Goal: Task Accomplishment & Management: Use online tool/utility

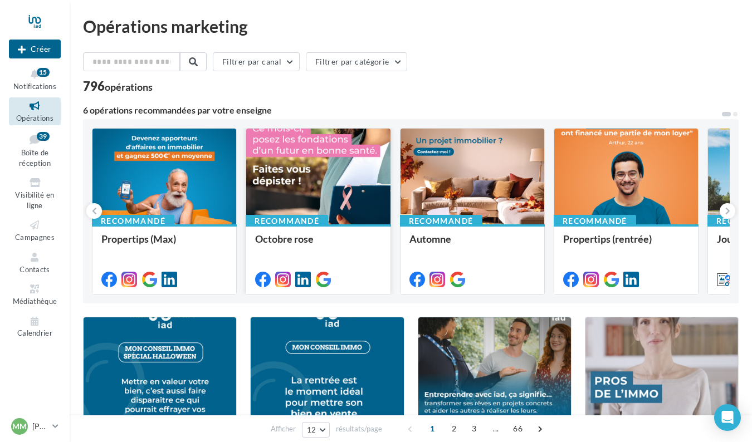
click at [298, 164] on div at bounding box center [318, 177] width 144 height 97
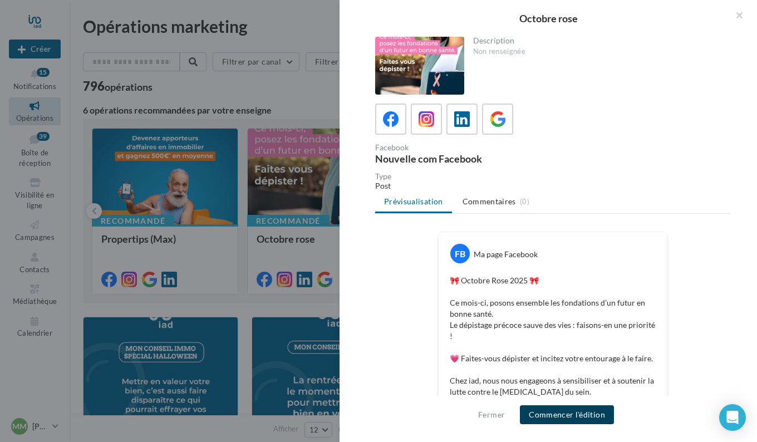
click at [555, 413] on button "Commencer l'édition" at bounding box center [567, 414] width 94 height 19
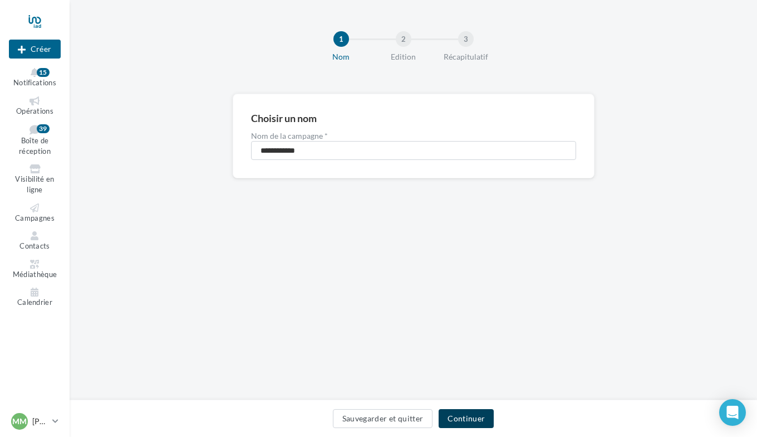
click at [459, 420] on button "Continuer" at bounding box center [466, 418] width 55 height 19
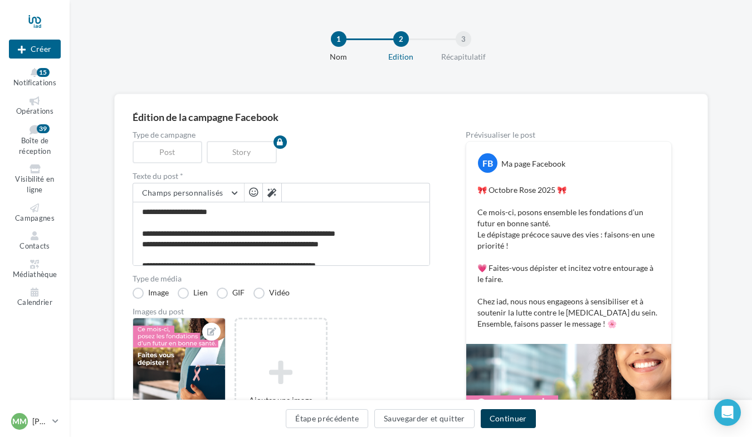
click at [493, 421] on button "Continuer" at bounding box center [508, 418] width 55 height 19
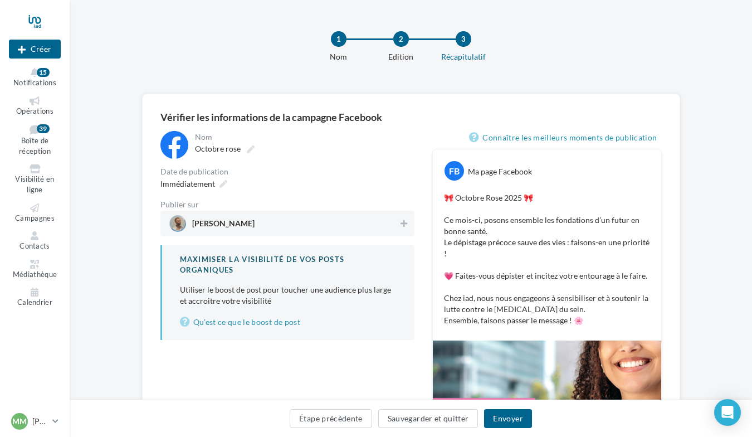
click at [280, 222] on span "Mickael Marie IAD" at bounding box center [283, 223] width 229 height 17
click at [506, 414] on button "Envoyer" at bounding box center [507, 418] width 47 height 19
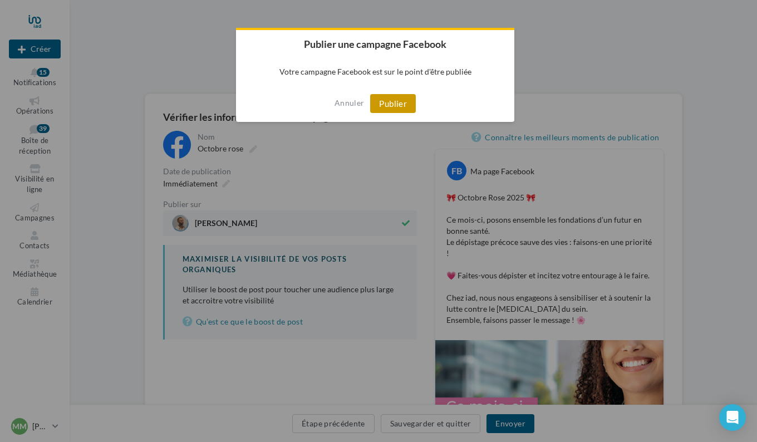
click at [385, 105] on button "Publier" at bounding box center [393, 103] width 46 height 19
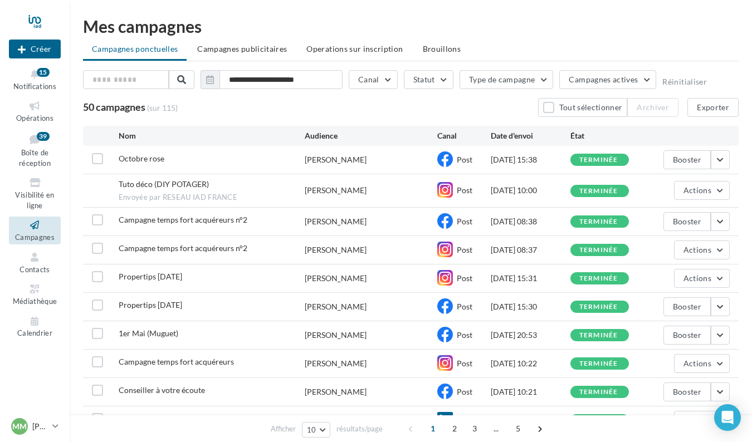
click at [30, 234] on span "Campagnes" at bounding box center [35, 237] width 40 height 9
click at [250, 48] on span "Campagnes publicitaires" at bounding box center [242, 48] width 90 height 9
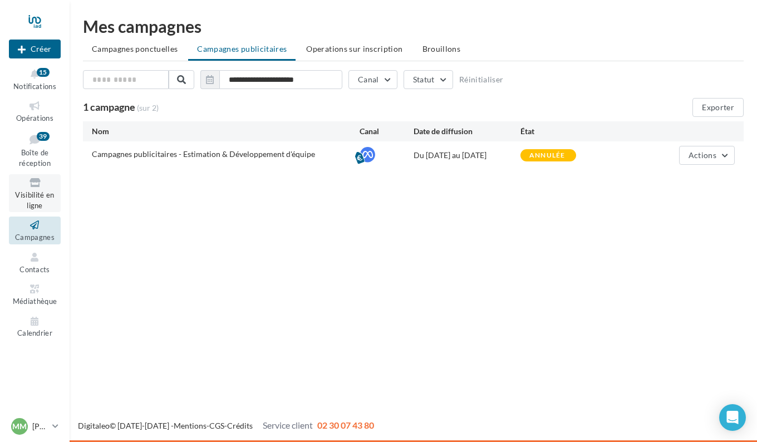
click at [29, 184] on icon at bounding box center [34, 183] width 45 height 13
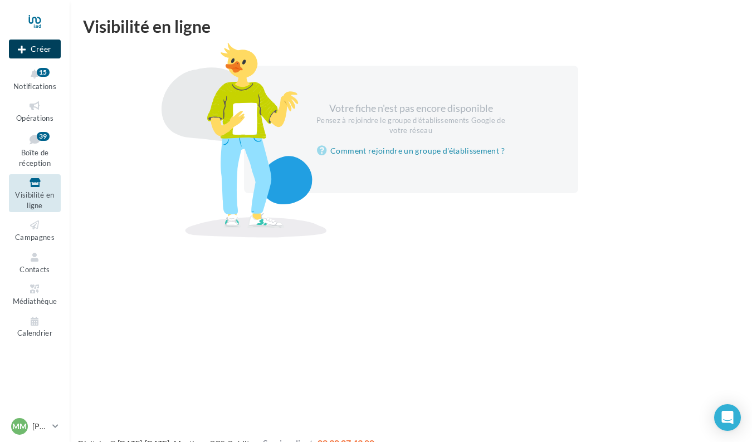
click at [38, 41] on button "Créer" at bounding box center [35, 49] width 52 height 19
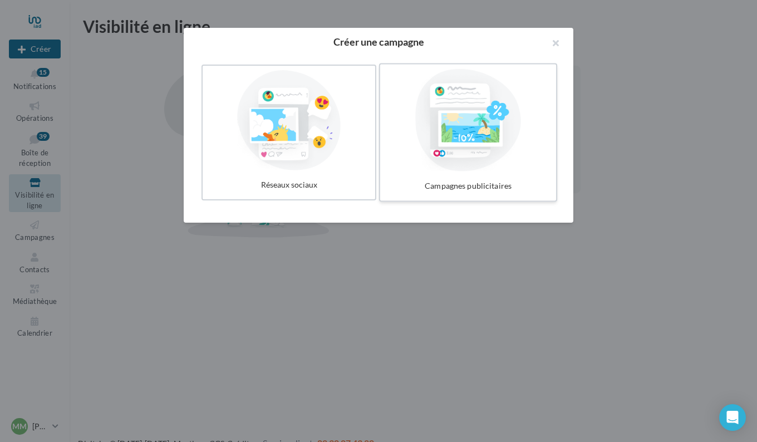
click at [429, 130] on div at bounding box center [468, 120] width 167 height 102
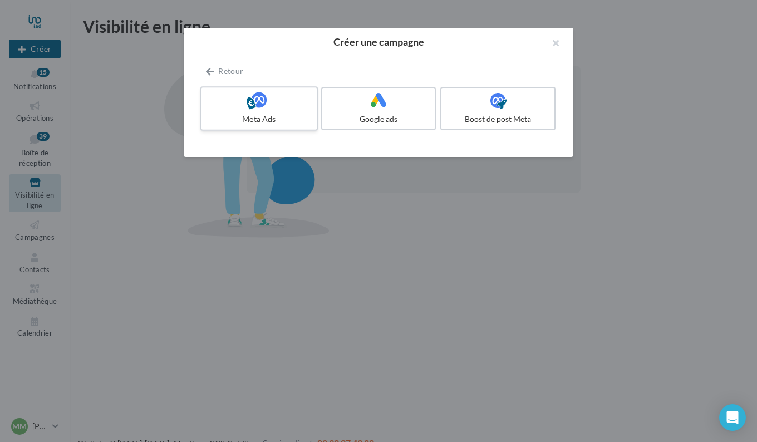
click at [261, 101] on icon at bounding box center [259, 100] width 16 height 16
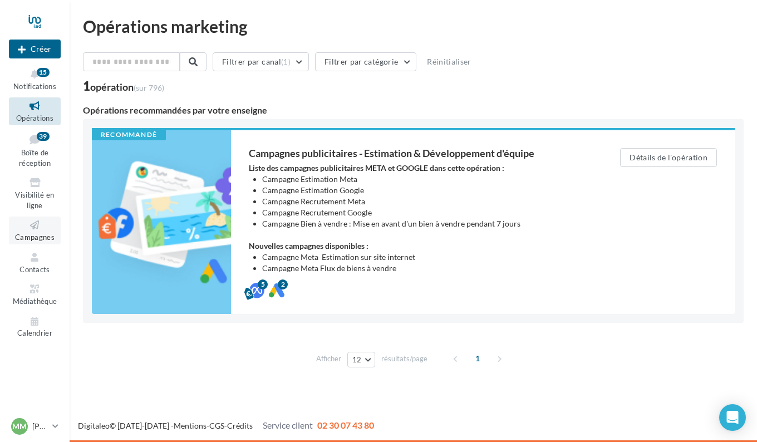
click at [31, 236] on span "Campagnes" at bounding box center [35, 237] width 40 height 9
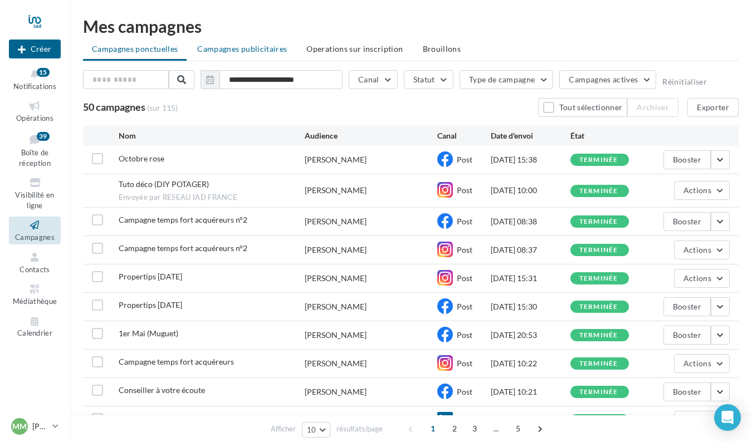
click at [239, 51] on span "Campagnes publicitaires" at bounding box center [242, 48] width 90 height 9
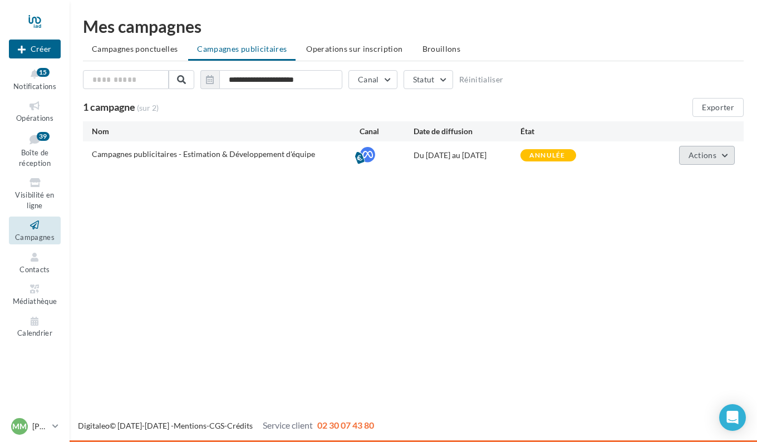
click at [708, 160] on button "Actions" at bounding box center [707, 155] width 56 height 19
click at [470, 84] on button "Réinitialiser" at bounding box center [481, 79] width 45 height 9
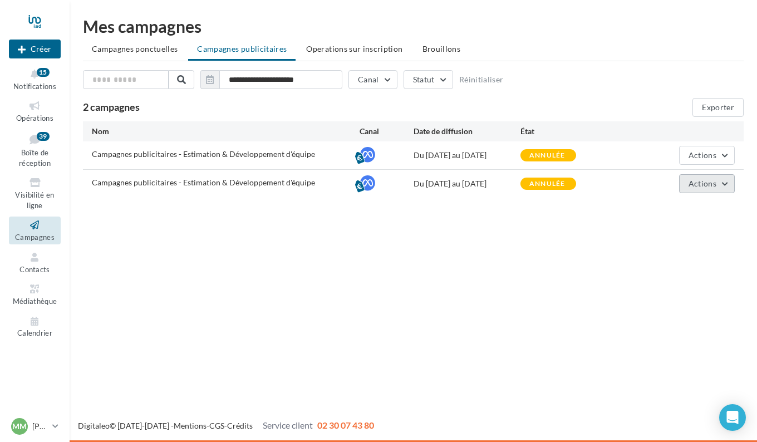
click at [689, 187] on button "Actions" at bounding box center [707, 183] width 56 height 19
click at [453, 266] on div "Nouvelle campagne Créer Notifications 15 Opérations Boîte de réception 39 Visib…" at bounding box center [378, 221] width 757 height 442
click at [703, 190] on button "Actions" at bounding box center [707, 183] width 56 height 19
click at [545, 185] on div "annulée" at bounding box center [548, 183] width 36 height 7
click at [692, 159] on span "Actions" at bounding box center [703, 154] width 28 height 9
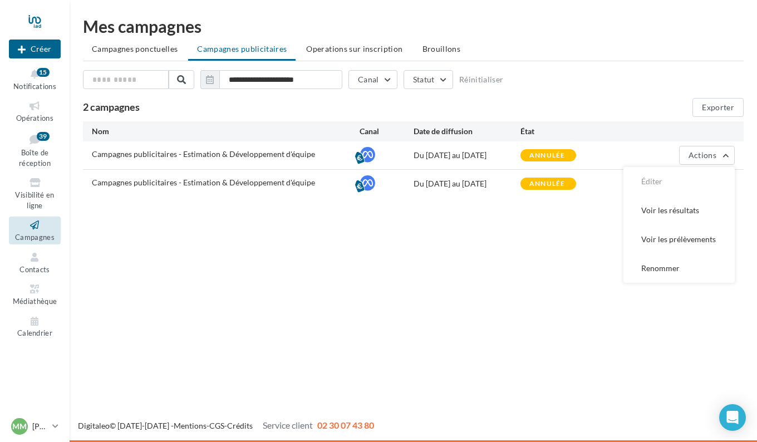
click at [389, 335] on div "Nouvelle campagne Créer Notifications 15 Opérations Boîte de réception 39 Visib…" at bounding box center [378, 221] width 757 height 442
click at [28, 110] on icon at bounding box center [34, 106] width 45 height 13
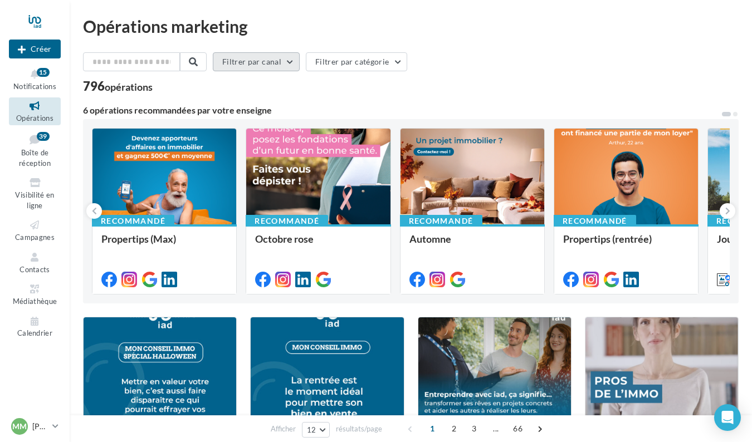
click at [239, 59] on button "Filtrer par canal" at bounding box center [256, 61] width 87 height 19
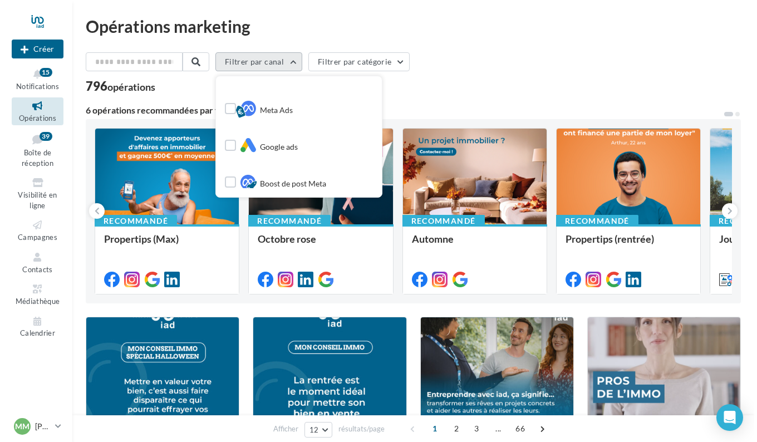
scroll to position [205, 0]
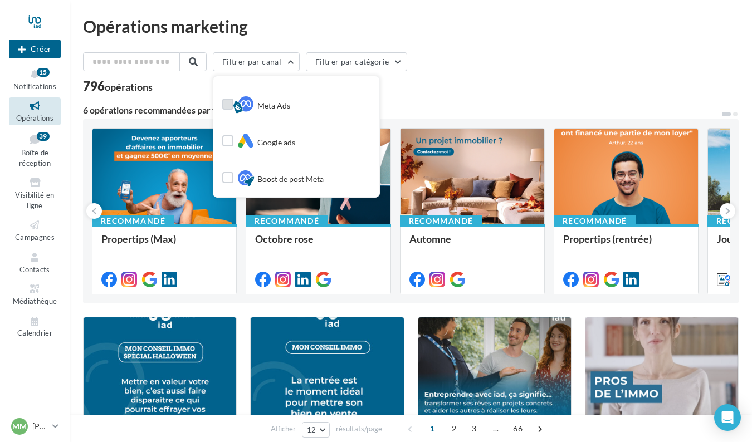
click at [232, 104] on label at bounding box center [227, 104] width 11 height 11
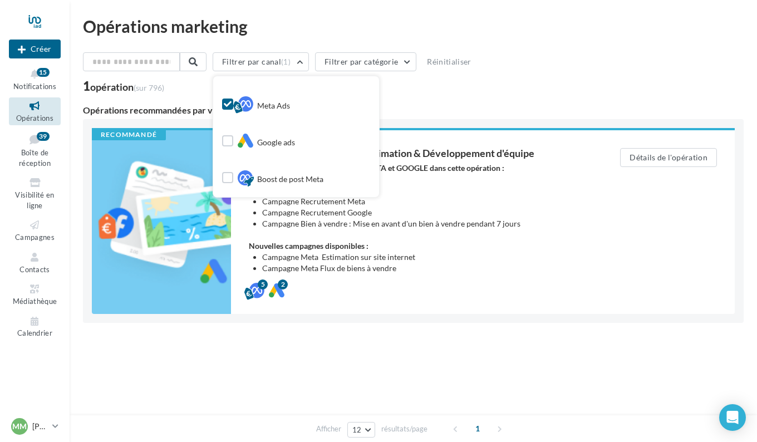
click at [368, 349] on div "Afficher 12 12 24 48 96 résultats/page 1" at bounding box center [413, 358] width 661 height 27
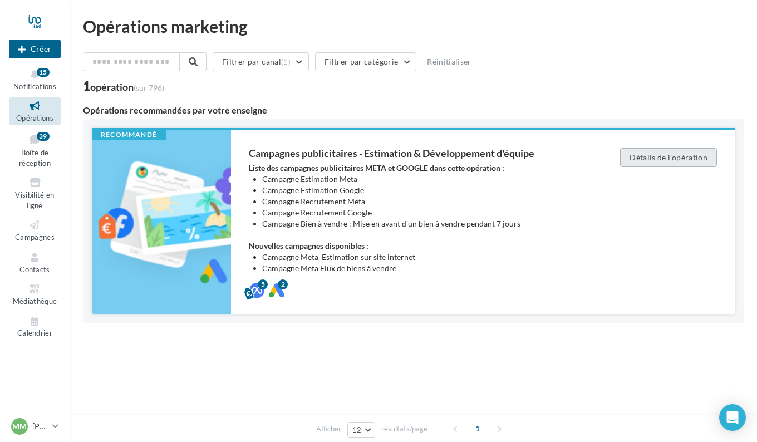
click at [653, 156] on button "Détails de l'opération" at bounding box center [668, 157] width 97 height 19
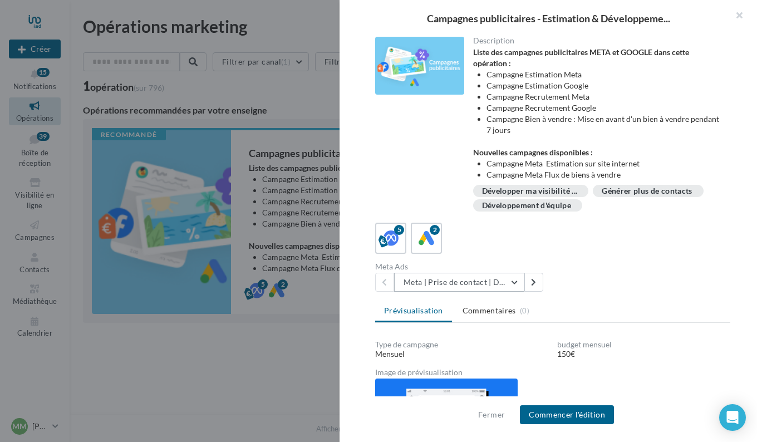
click at [517, 279] on button "Meta | Prise de contact | Demandes d'estimation" at bounding box center [459, 282] width 130 height 19
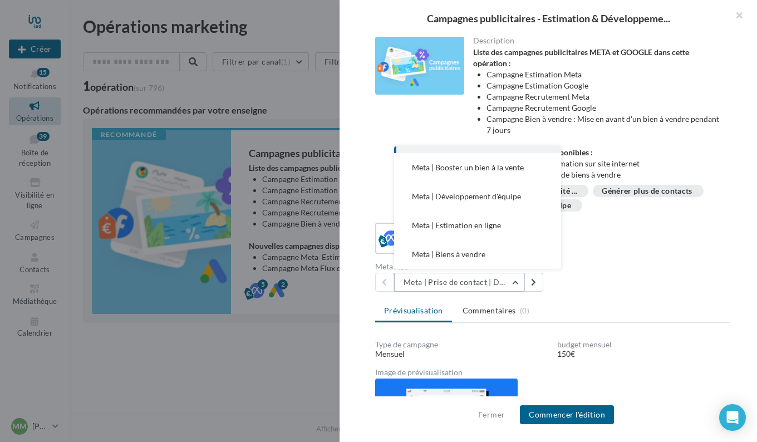
scroll to position [0, 0]
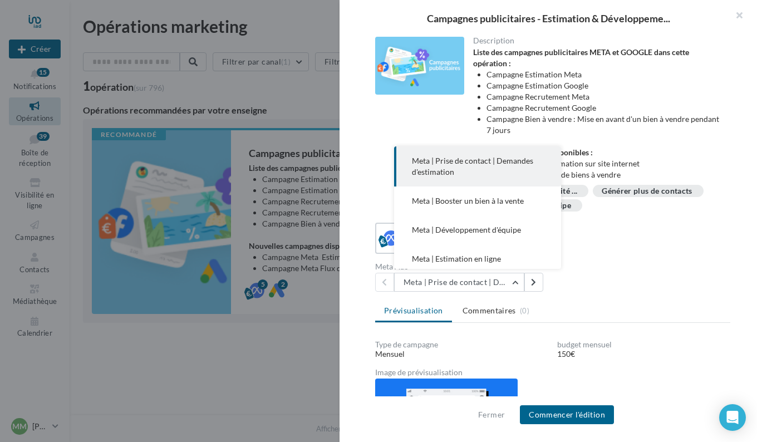
click at [457, 164] on span "Meta | Prise de contact | Demandes d'estimation" at bounding box center [472, 166] width 121 height 21
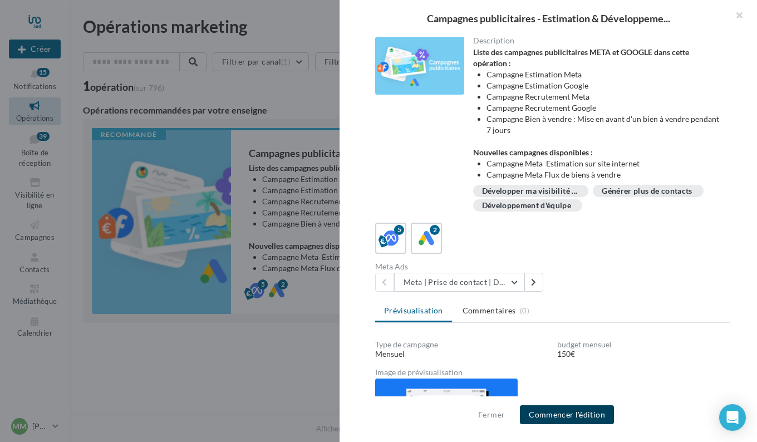
click at [575, 411] on button "Commencer l'édition" at bounding box center [567, 414] width 94 height 19
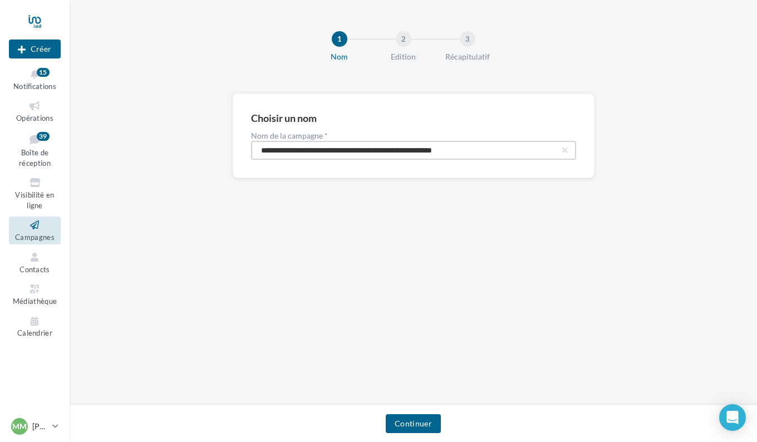
click at [391, 153] on input "**********" at bounding box center [413, 150] width 325 height 19
drag, startPoint x: 389, startPoint y: 149, endPoint x: 523, endPoint y: 141, distance: 133.9
click at [523, 141] on input "**********" at bounding box center [413, 150] width 325 height 19
type input "**********"
click at [418, 421] on button "Continuer" at bounding box center [413, 423] width 55 height 19
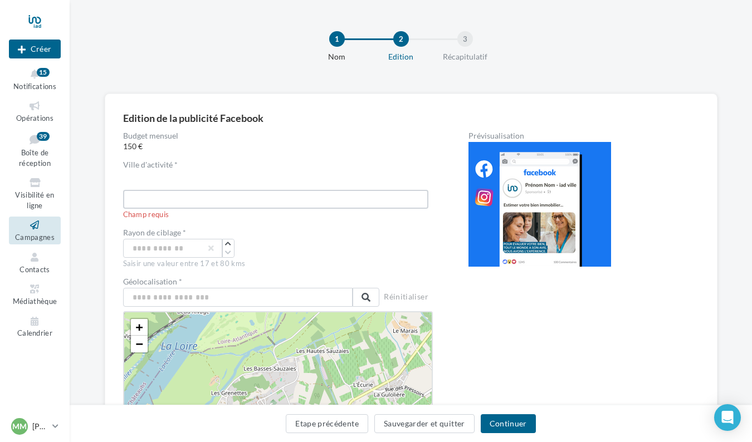
click at [247, 203] on input "text" at bounding box center [275, 199] width 305 height 19
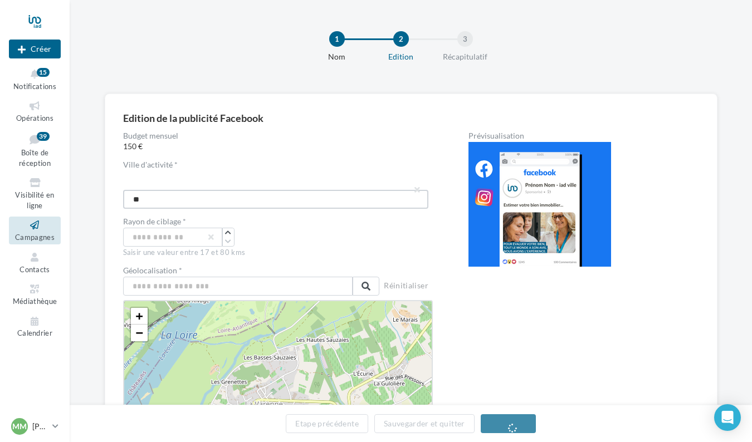
type input "*"
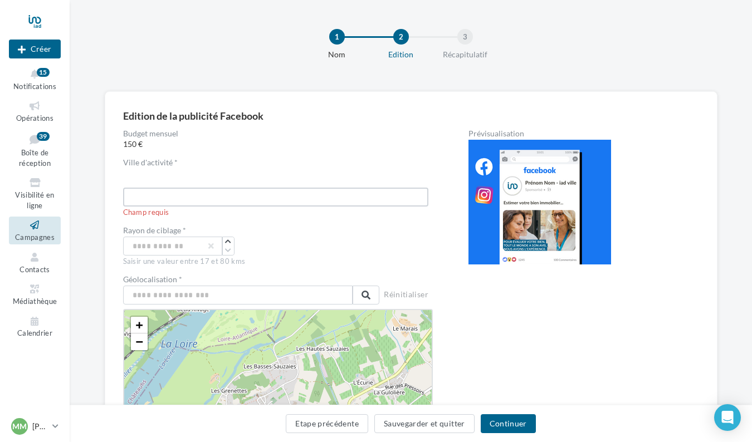
scroll to position [2, 0]
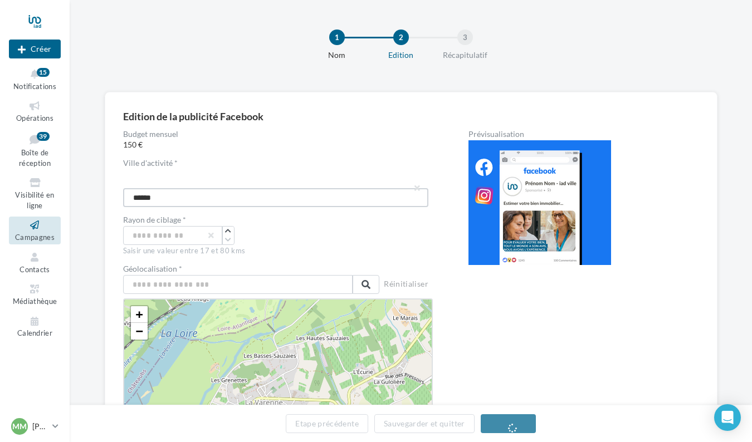
type input "*******"
click at [180, 201] on input "*******" at bounding box center [275, 197] width 305 height 19
type input "*******"
click at [160, 285] on input "text" at bounding box center [238, 284] width 230 height 19
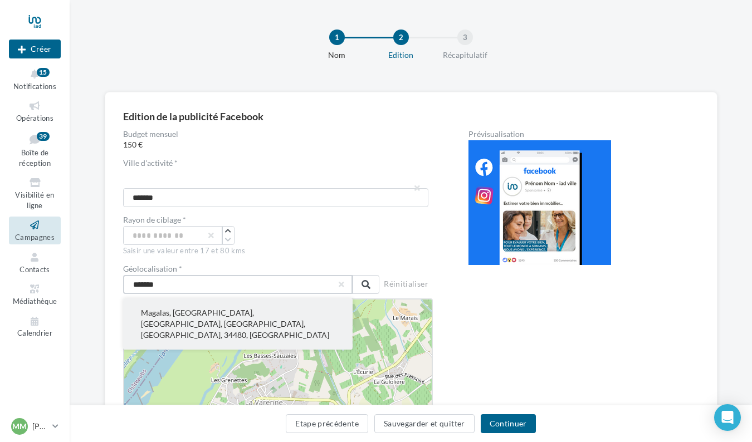
type input "*******"
click at [167, 313] on button "Magalas, Béziers, Hérault, Occitanie, France métropolitaine, 34480, France" at bounding box center [238, 323] width 230 height 51
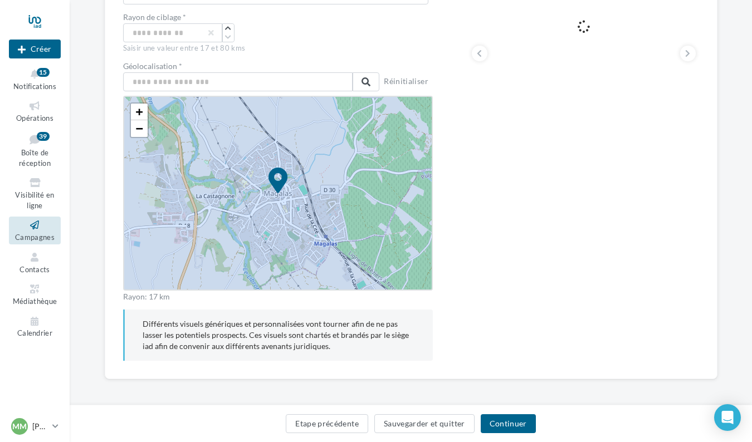
scroll to position [202, 0]
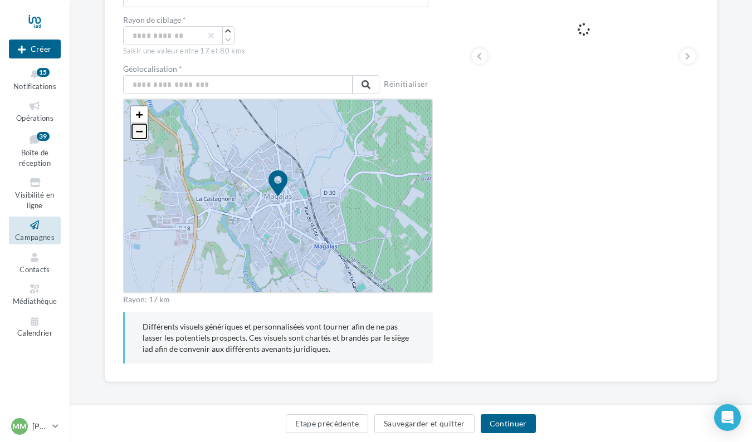
click at [143, 129] on link "−" at bounding box center [139, 131] width 17 height 17
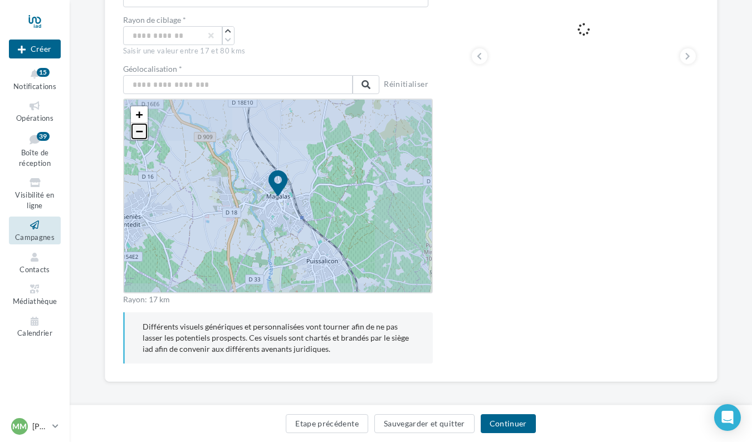
click at [143, 129] on link "−" at bounding box center [139, 131] width 17 height 17
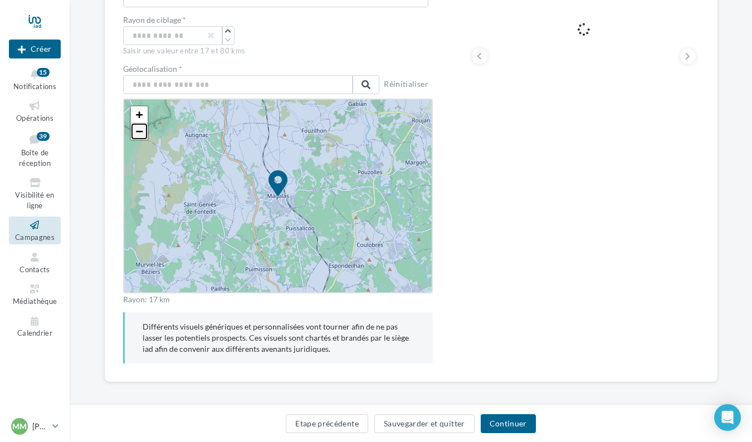
click at [143, 129] on link "−" at bounding box center [139, 131] width 17 height 17
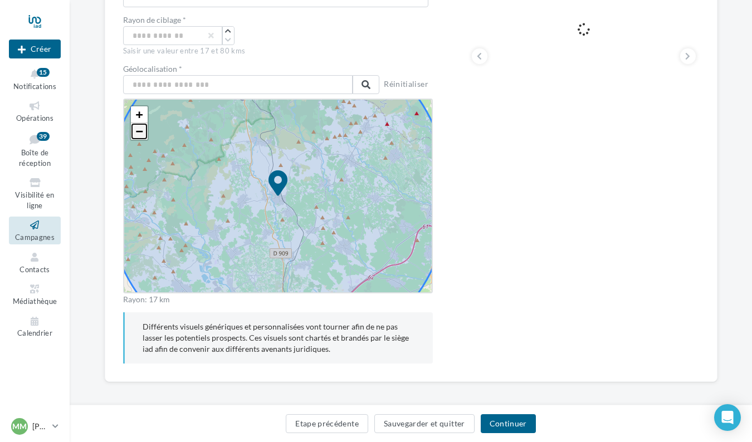
click at [143, 129] on link "−" at bounding box center [139, 131] width 17 height 17
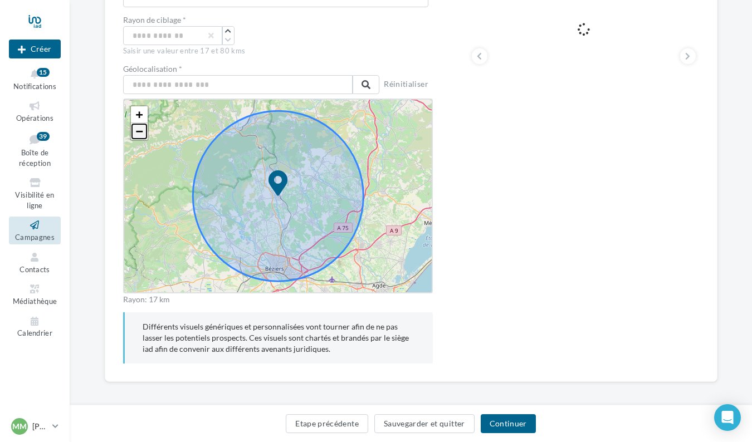
click at [143, 129] on link "−" at bounding box center [139, 131] width 17 height 17
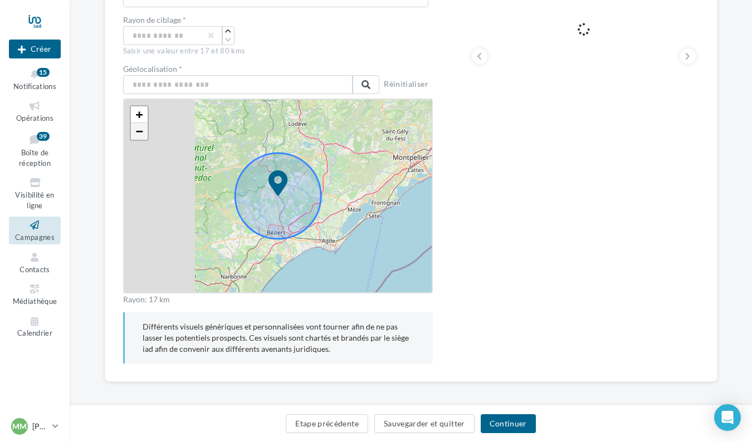
scroll to position [0, 0]
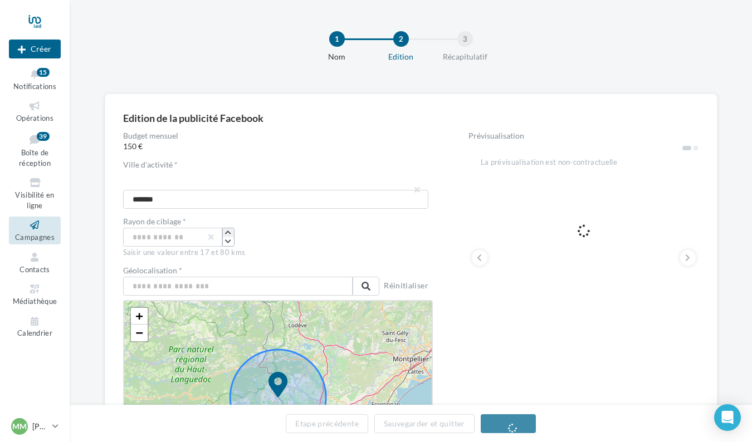
click at [229, 236] on icon "button" at bounding box center [228, 232] width 6 height 7
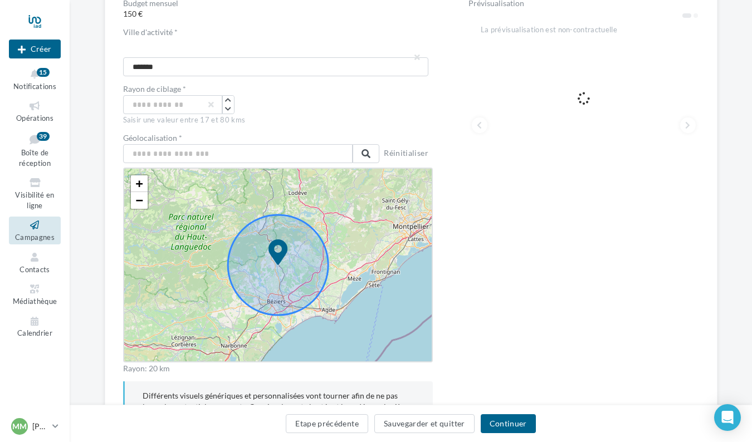
scroll to position [169, 0]
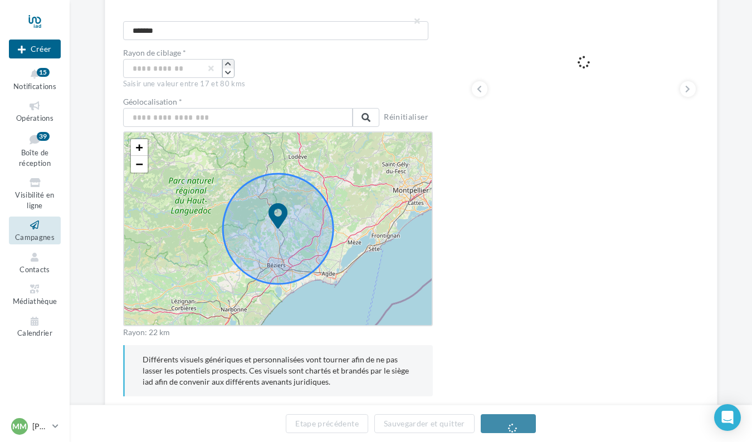
click at [229, 64] on icon "button" at bounding box center [228, 64] width 6 height 7
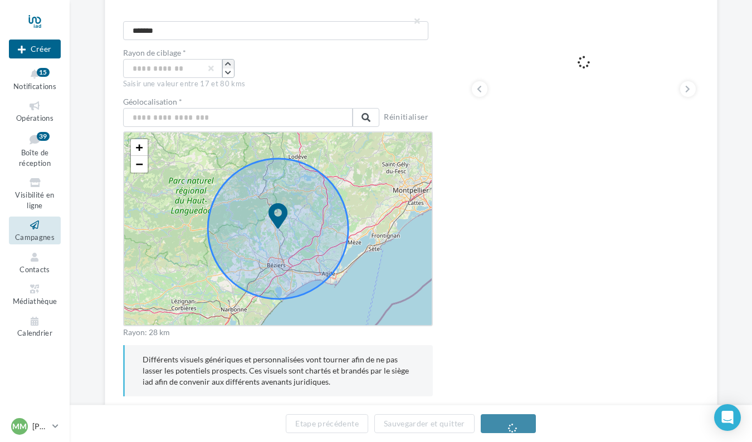
click at [229, 64] on icon "button" at bounding box center [228, 64] width 6 height 7
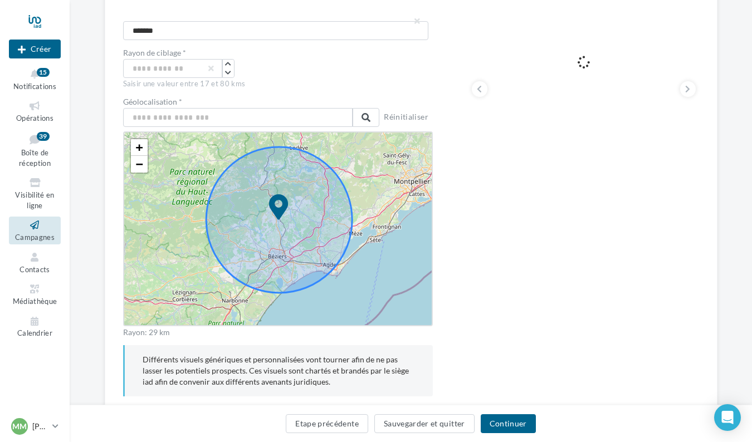
drag, startPoint x: 286, startPoint y: 242, endPoint x: 287, endPoint y: 233, distance: 9.5
click at [287, 233] on icon at bounding box center [279, 220] width 146 height 146
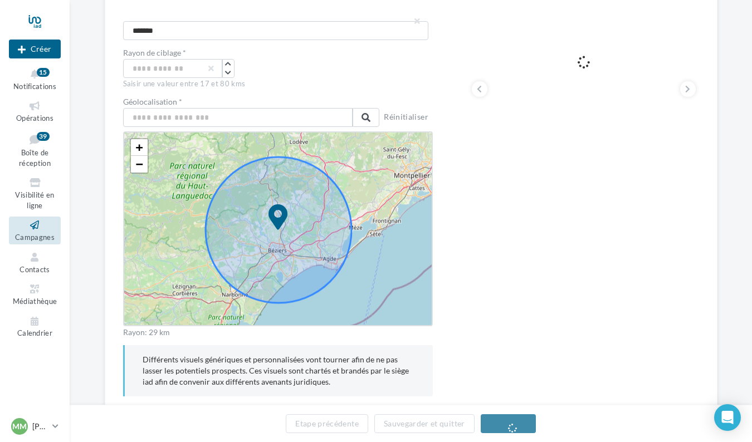
drag, startPoint x: 278, startPoint y: 211, endPoint x: 277, endPoint y: 227, distance: 16.2
click at [228, 72] on icon "button" at bounding box center [228, 73] width 6 height 7
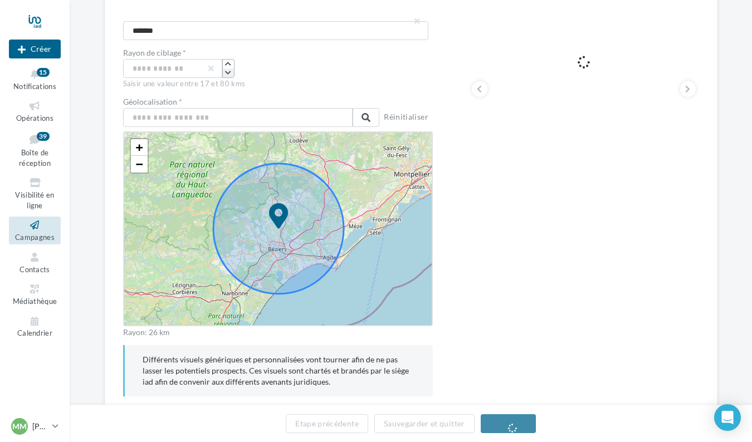
click at [228, 72] on icon "button" at bounding box center [228, 73] width 6 height 7
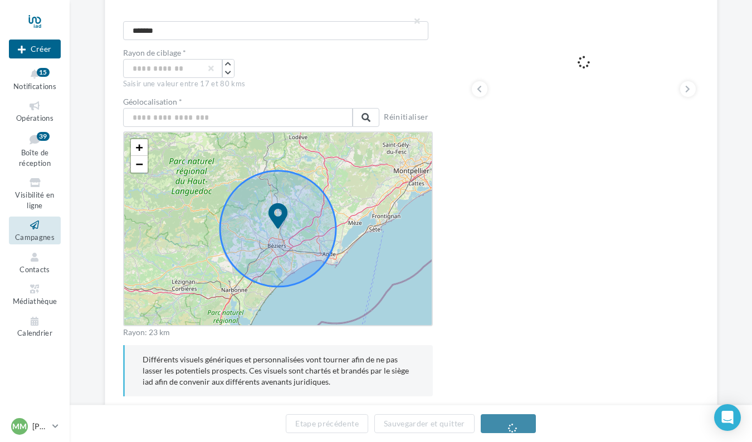
drag, startPoint x: 282, startPoint y: 222, endPoint x: 320, endPoint y: 215, distance: 38.6
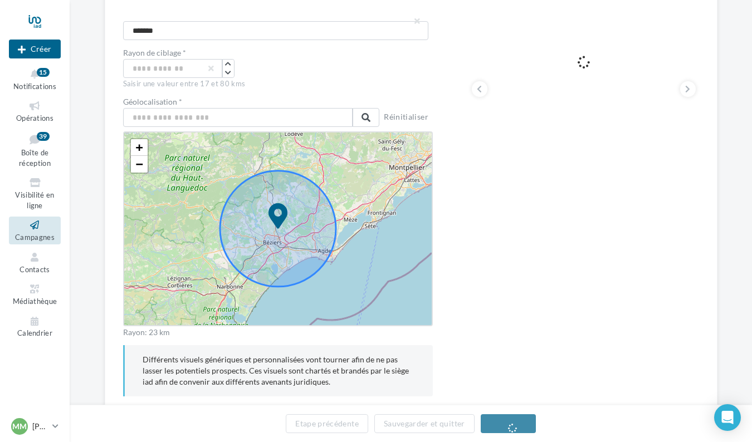
drag, startPoint x: 280, startPoint y: 217, endPoint x: 293, endPoint y: 231, distance: 19.7
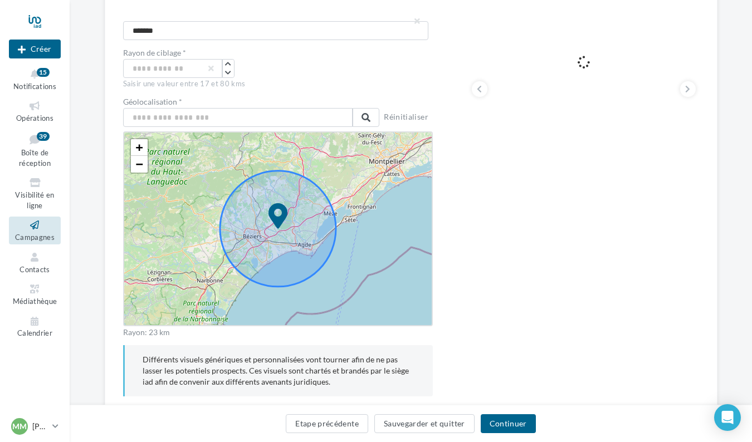
drag, startPoint x: 277, startPoint y: 225, endPoint x: 235, endPoint y: 191, distance: 54.3
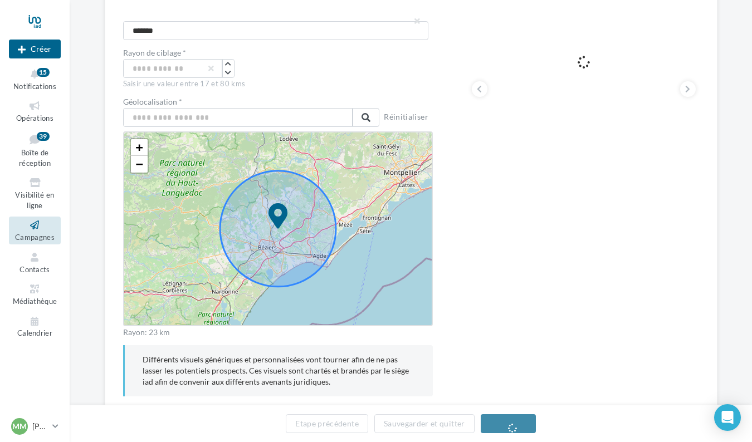
drag, startPoint x: 278, startPoint y: 221, endPoint x: 267, endPoint y: 216, distance: 12.5
click at [138, 149] on span "+" at bounding box center [138, 147] width 7 height 14
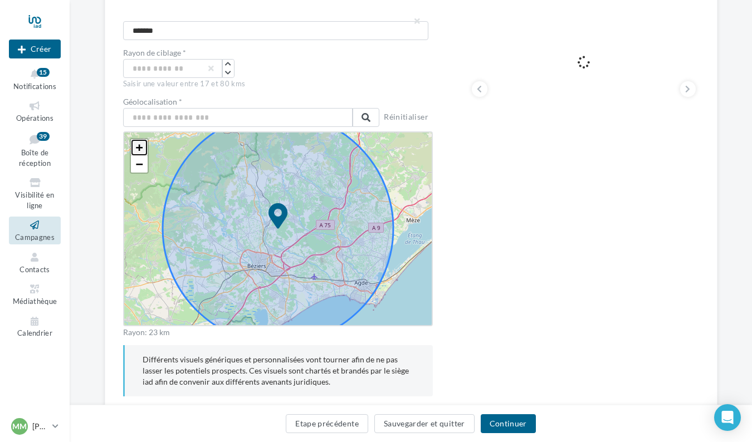
click at [138, 149] on span "+" at bounding box center [138, 147] width 7 height 14
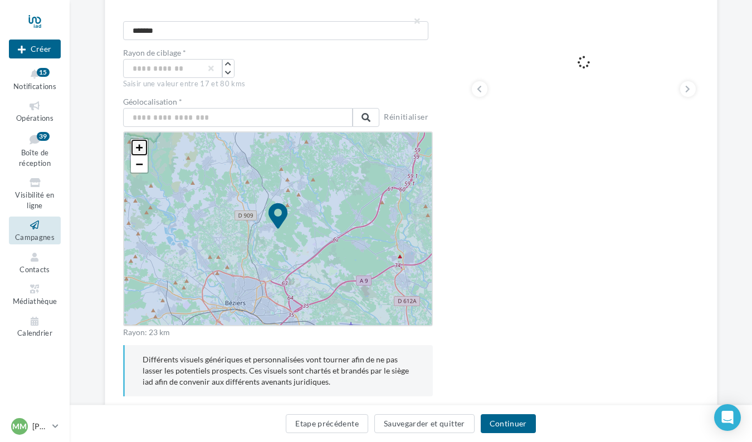
click at [138, 149] on span "+" at bounding box center [138, 147] width 7 height 14
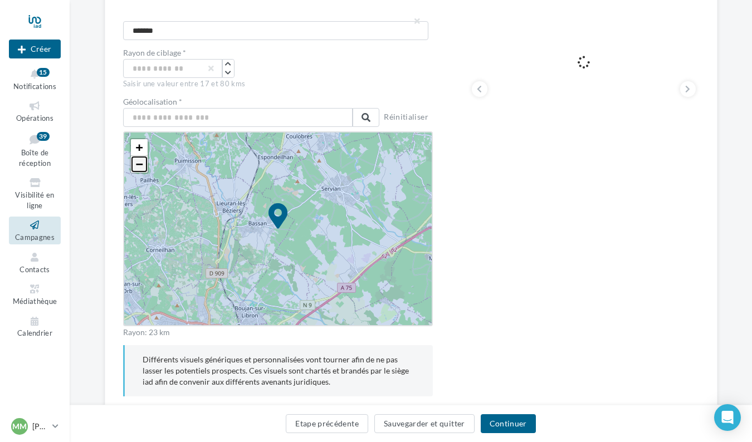
click at [143, 161] on link "−" at bounding box center [139, 164] width 17 height 17
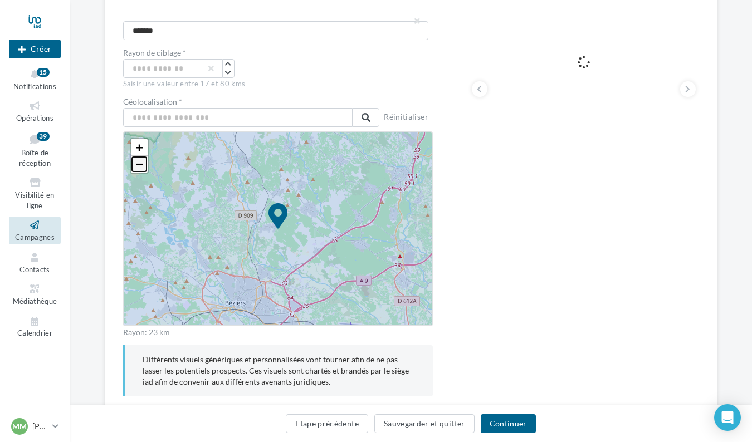
click at [143, 161] on link "−" at bounding box center [139, 164] width 17 height 17
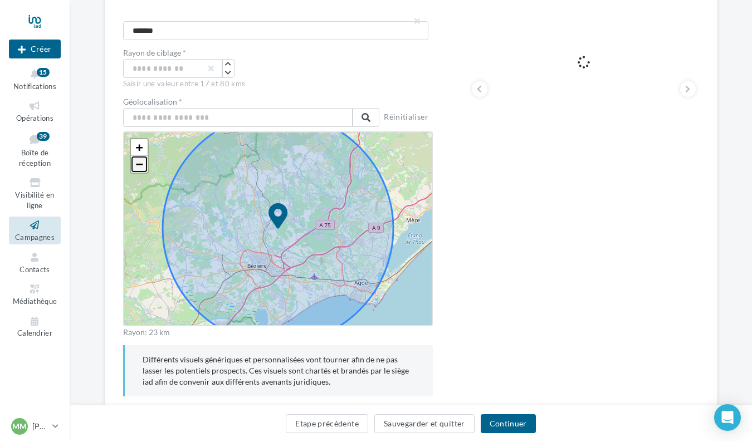
click at [143, 161] on link "−" at bounding box center [139, 164] width 17 height 17
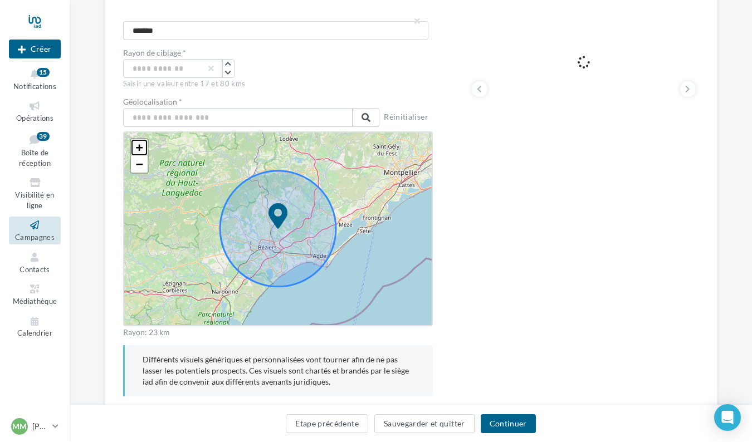
click at [140, 145] on span "+" at bounding box center [138, 147] width 7 height 14
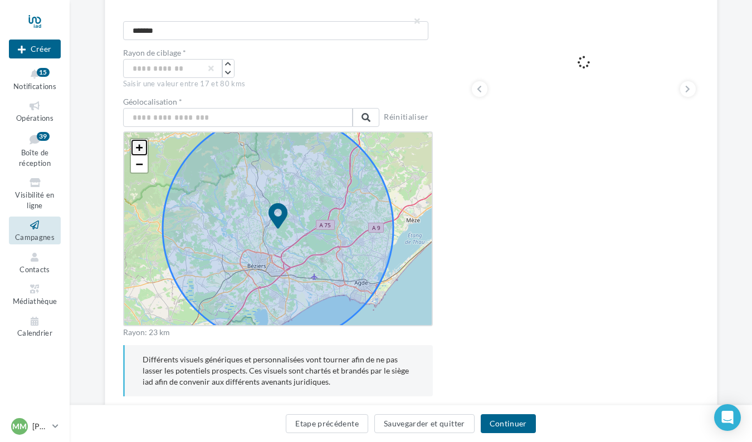
click at [140, 145] on span "+" at bounding box center [138, 147] width 7 height 14
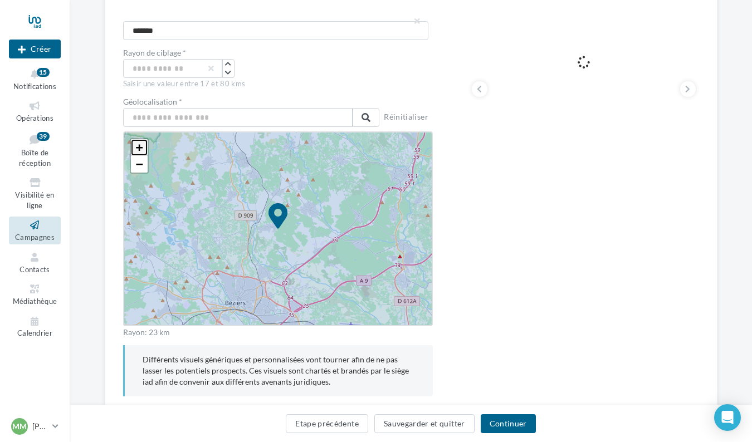
click at [140, 145] on span "+" at bounding box center [138, 147] width 7 height 14
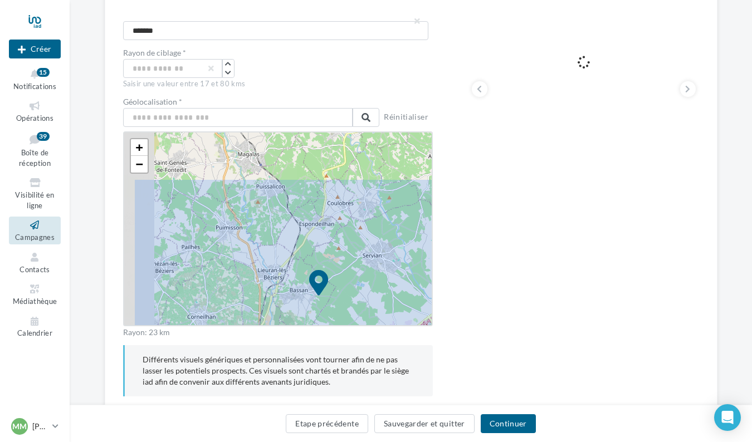
drag, startPoint x: 247, startPoint y: 219, endPoint x: 304, endPoint y: 304, distance: 101.5
click at [304, 304] on icon at bounding box center [318, 294] width 923 height 923
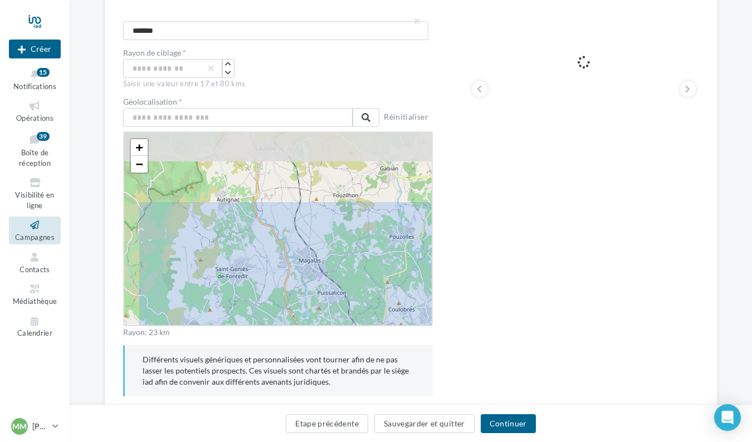
drag, startPoint x: 208, startPoint y: 181, endPoint x: 254, endPoint y: 271, distance: 101.1
click at [254, 271] on icon at bounding box center [380, 401] width 923 height 923
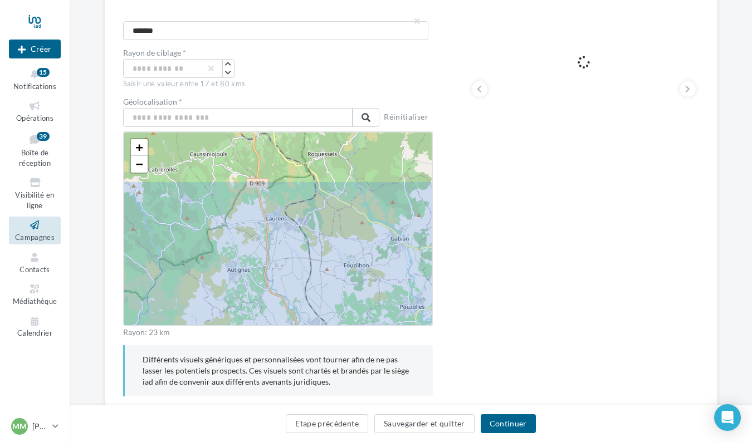
drag, startPoint x: 240, startPoint y: 148, endPoint x: 255, endPoint y: 246, distance: 99.2
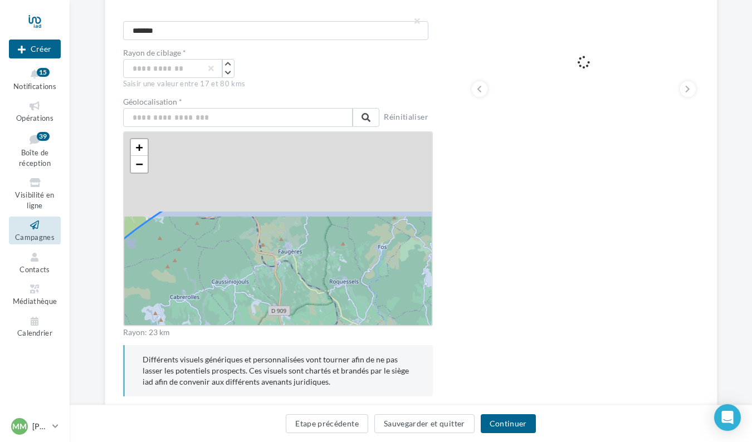
drag, startPoint x: 264, startPoint y: 154, endPoint x: 281, endPoint y: 254, distance: 101.7
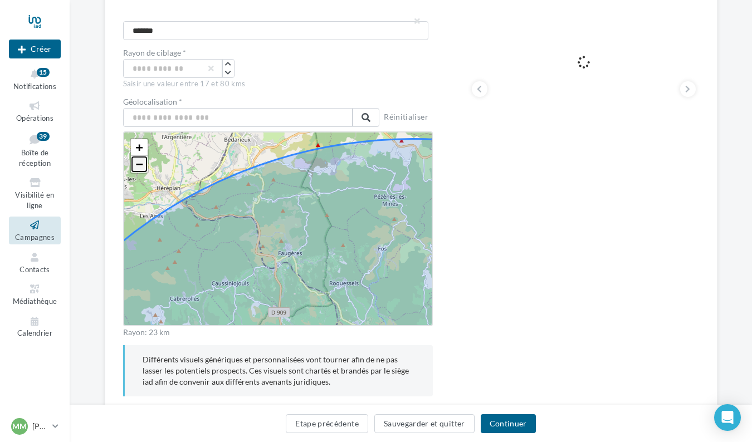
click at [138, 163] on span "−" at bounding box center [138, 164] width 7 height 14
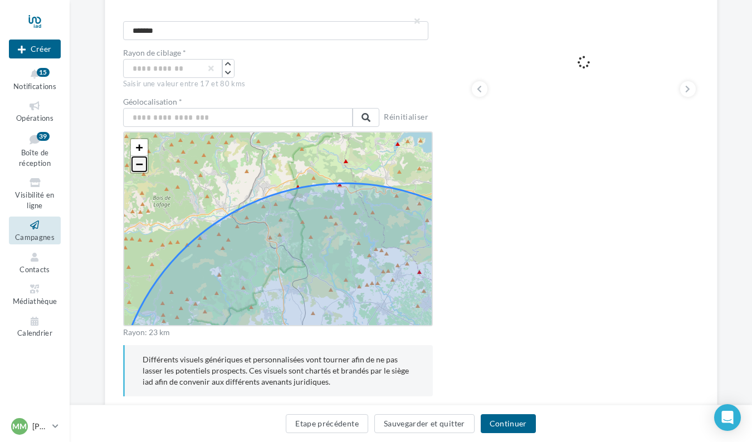
click at [138, 163] on span "−" at bounding box center [138, 164] width 7 height 14
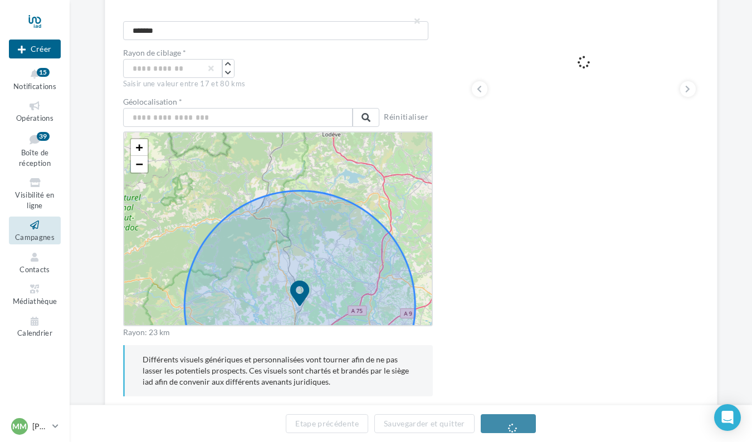
drag, startPoint x: 312, startPoint y: 312, endPoint x: 302, endPoint y: 304, distance: 13.0
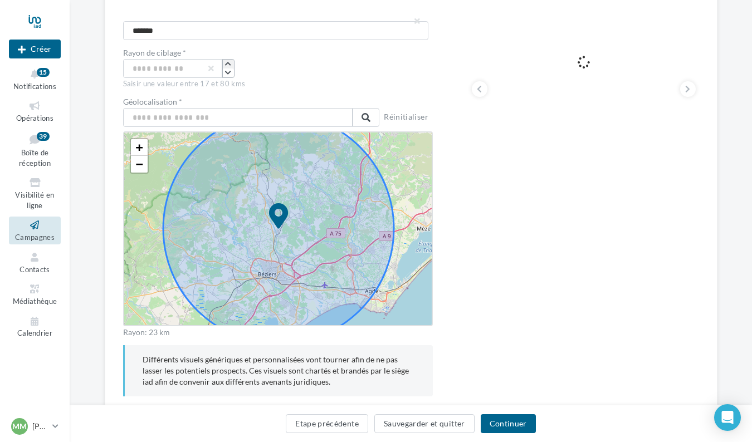
click at [227, 64] on icon "button" at bounding box center [228, 64] width 6 height 7
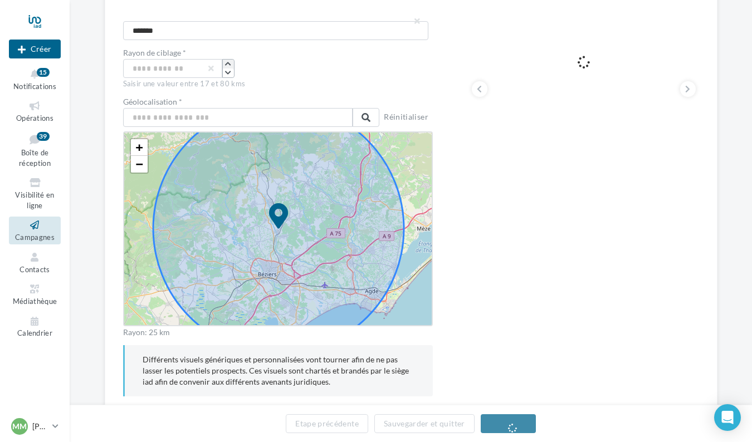
click at [227, 64] on icon "button" at bounding box center [228, 64] width 6 height 7
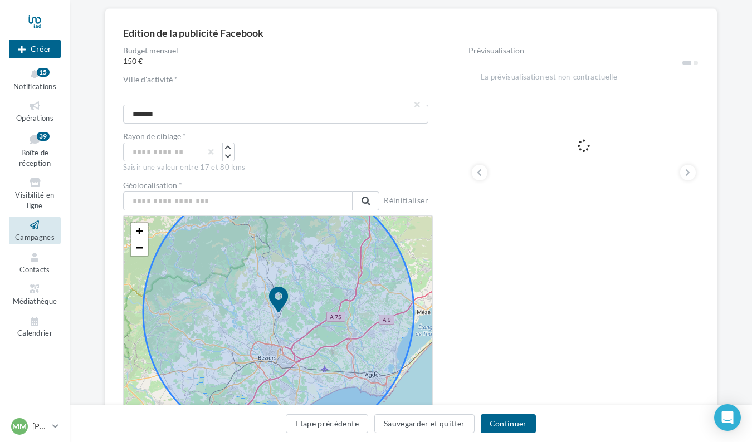
scroll to position [106, 0]
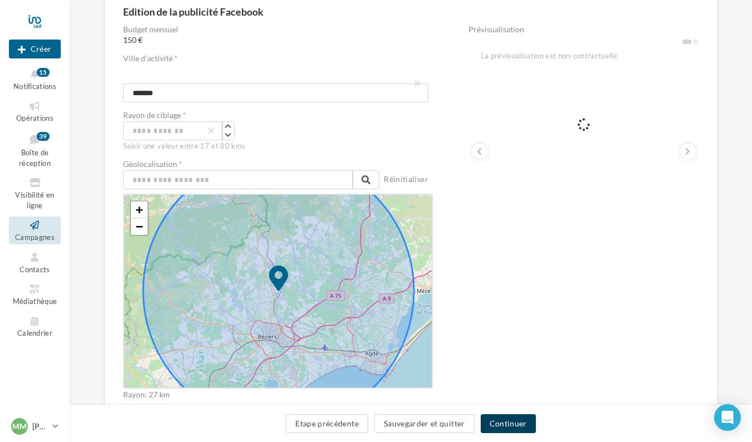
click at [498, 421] on button "Continuer" at bounding box center [508, 423] width 55 height 19
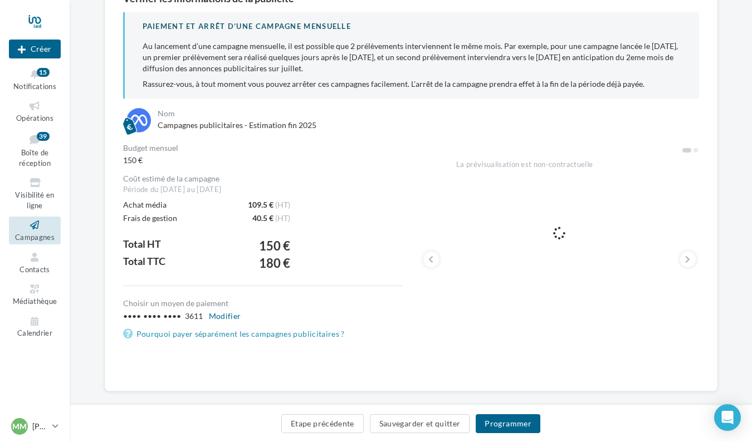
scroll to position [135, 0]
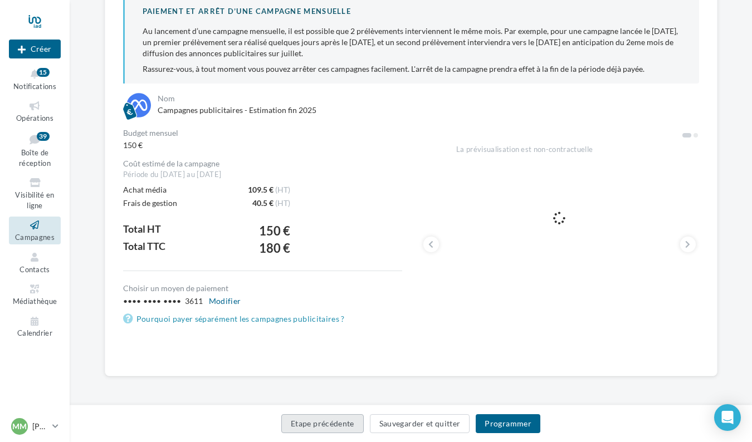
click at [351, 423] on button "Etape précédente" at bounding box center [322, 423] width 82 height 19
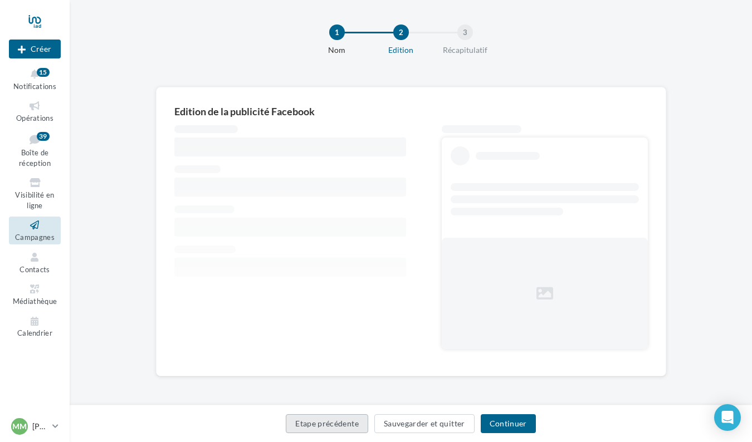
scroll to position [135, 0]
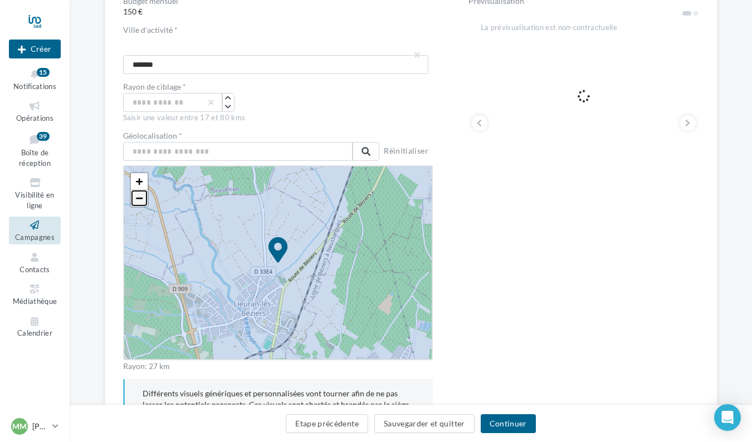
click at [136, 198] on span "−" at bounding box center [138, 198] width 7 height 14
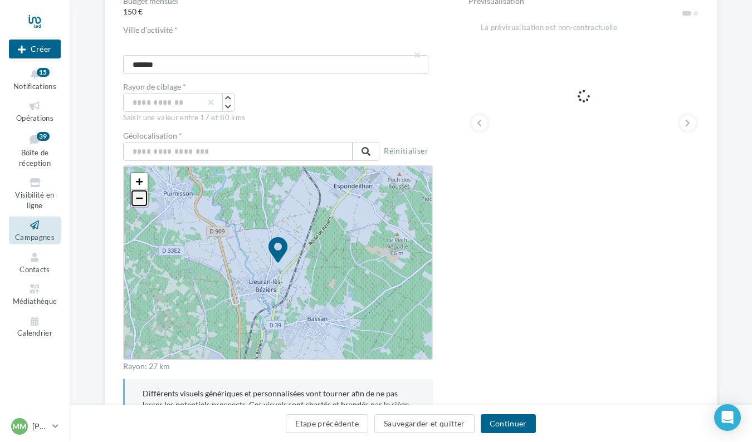
click at [136, 198] on span "−" at bounding box center [138, 198] width 7 height 14
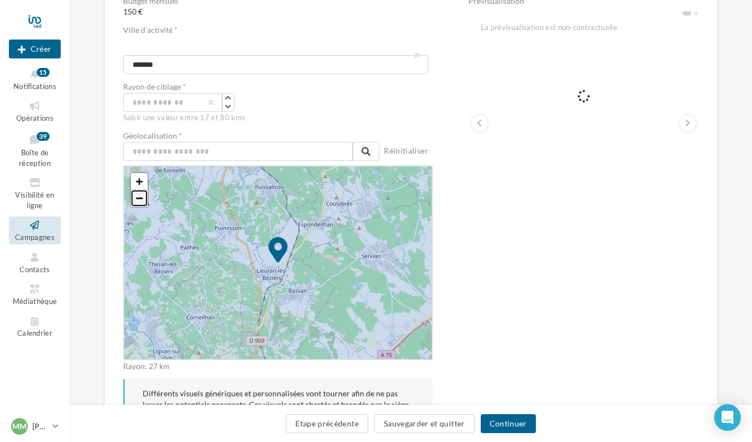
click at [136, 198] on span "−" at bounding box center [138, 198] width 7 height 14
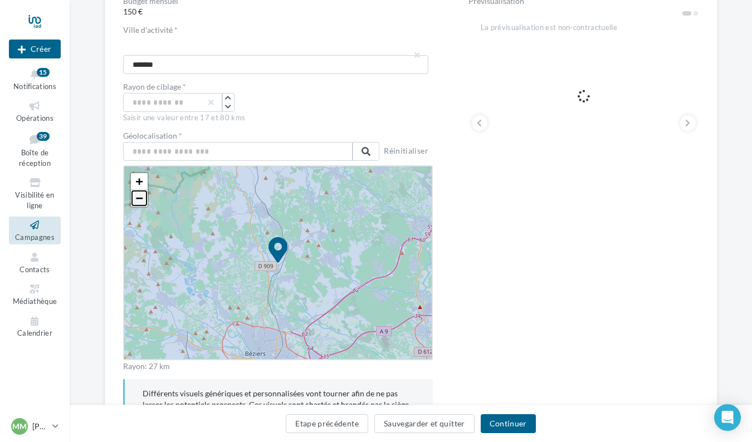
click at [136, 198] on span "−" at bounding box center [138, 198] width 7 height 14
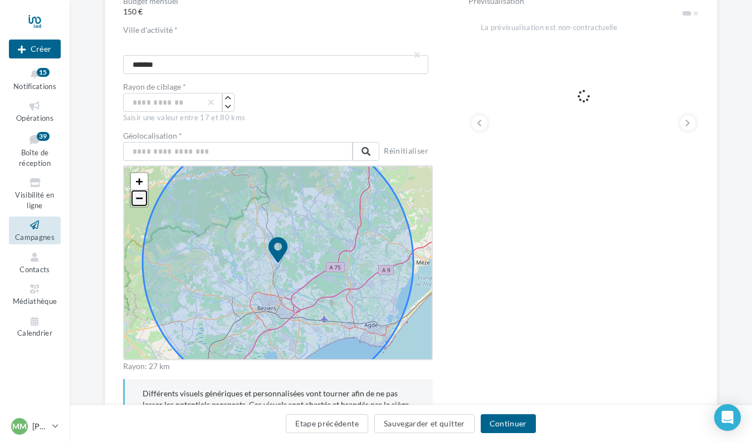
click at [136, 198] on span "−" at bounding box center [138, 198] width 7 height 14
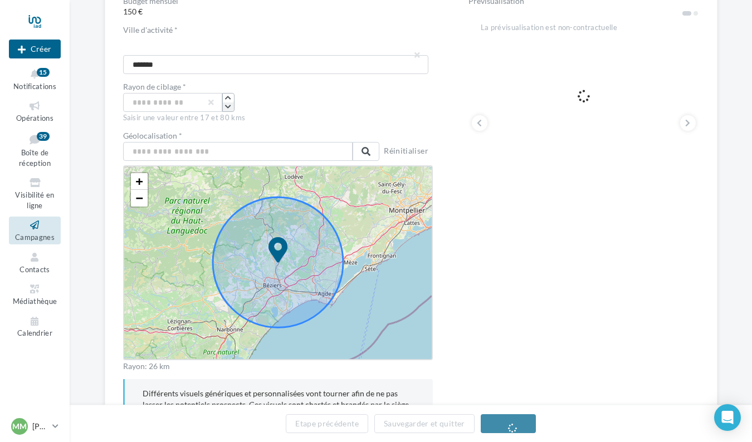
click at [226, 108] on icon "button" at bounding box center [228, 107] width 6 height 7
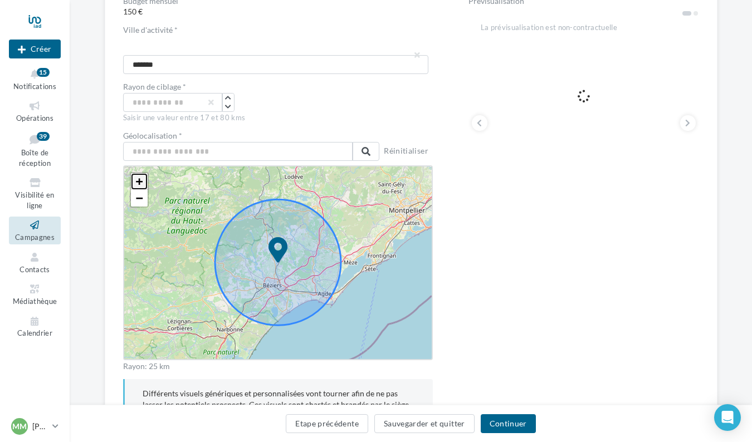
click at [138, 181] on span "+" at bounding box center [138, 181] width 7 height 14
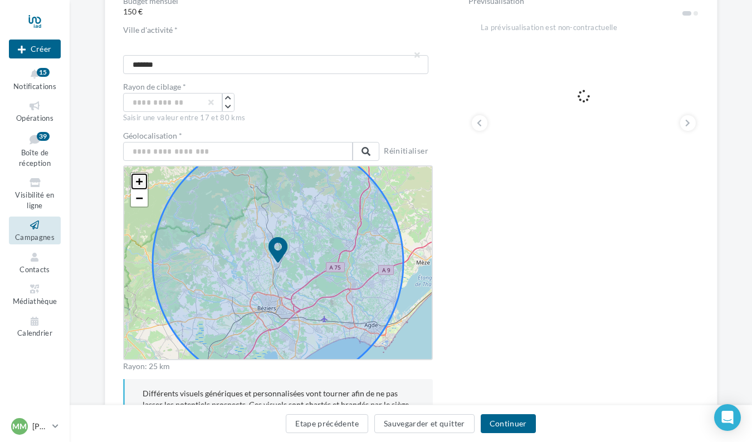
click at [138, 181] on span "+" at bounding box center [138, 181] width 7 height 14
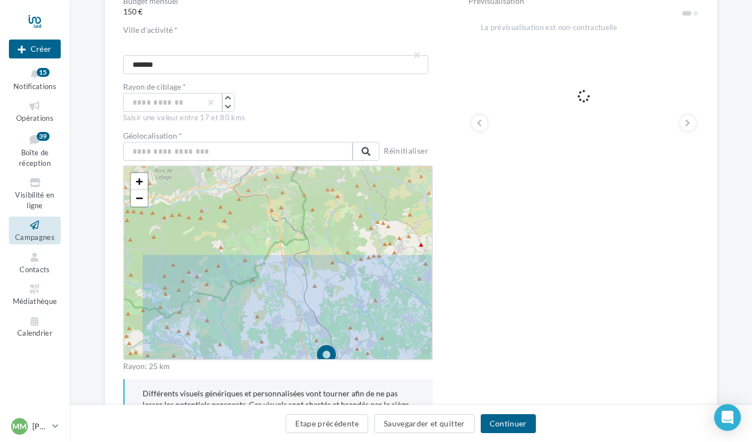
drag, startPoint x: 217, startPoint y: 219, endPoint x: 265, endPoint y: 327, distance: 118.2
click at [265, 327] on icon at bounding box center [326, 370] width 502 height 502
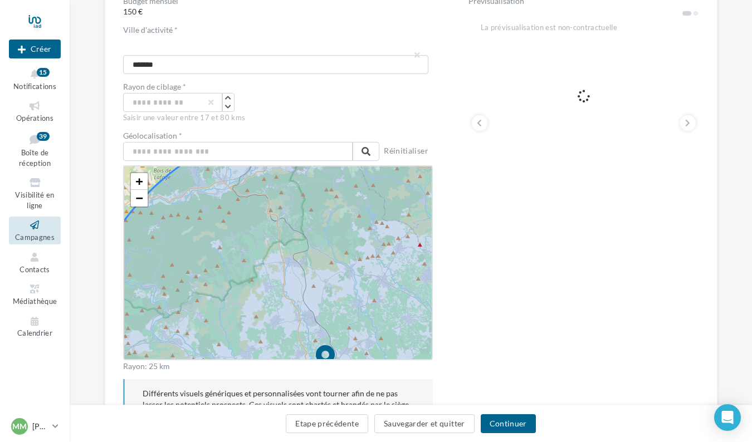
drag, startPoint x: 238, startPoint y: 233, endPoint x: 296, endPoint y: 327, distance: 110.5
click at [296, 327] on icon at bounding box center [325, 370] width 502 height 502
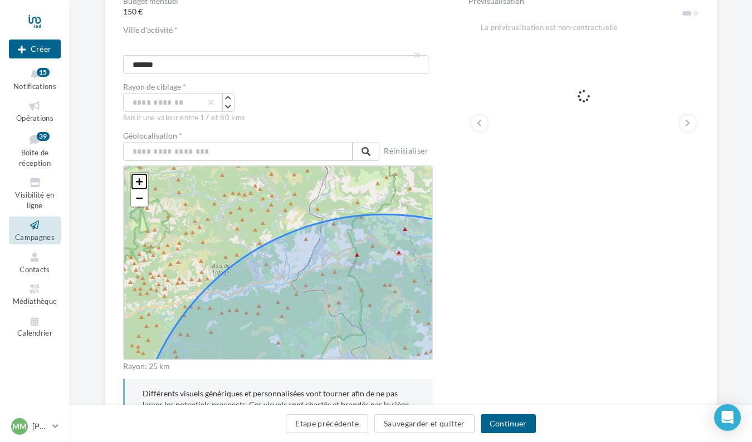
click at [138, 178] on span "+" at bounding box center [138, 181] width 7 height 14
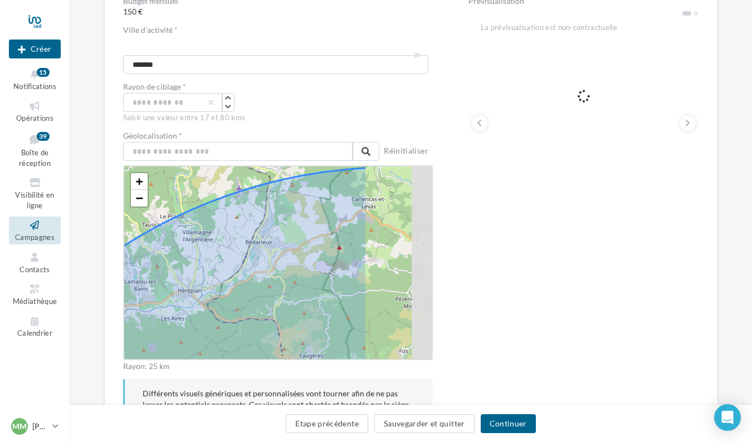
drag, startPoint x: 282, startPoint y: 276, endPoint x: 143, endPoint y: 270, distance: 139.4
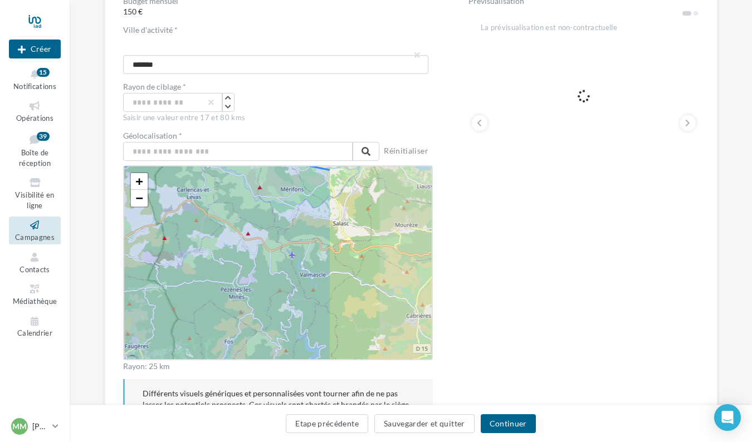
drag, startPoint x: 332, startPoint y: 284, endPoint x: 196, endPoint y: 277, distance: 136.1
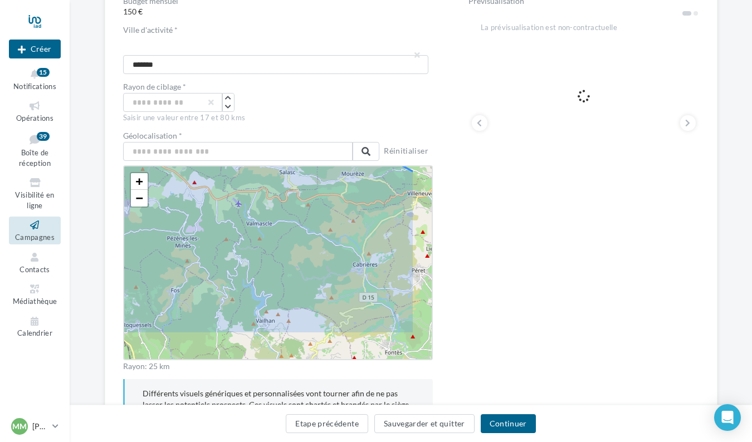
drag, startPoint x: 304, startPoint y: 311, endPoint x: 253, endPoint y: 265, distance: 68.2
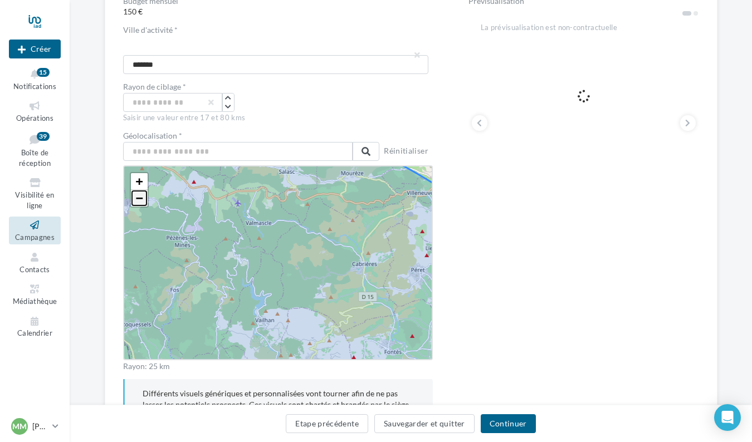
click at [138, 197] on span "−" at bounding box center [138, 198] width 7 height 14
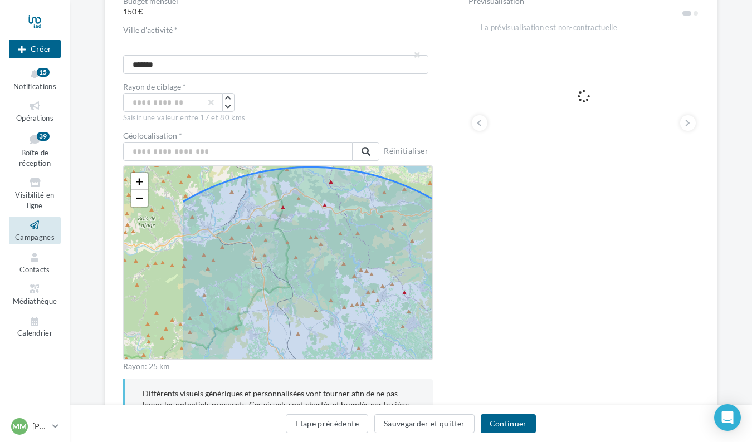
drag, startPoint x: 199, startPoint y: 252, endPoint x: 311, endPoint y: 231, distance: 113.8
click at [311, 231] on icon at bounding box center [309, 418] width 502 height 502
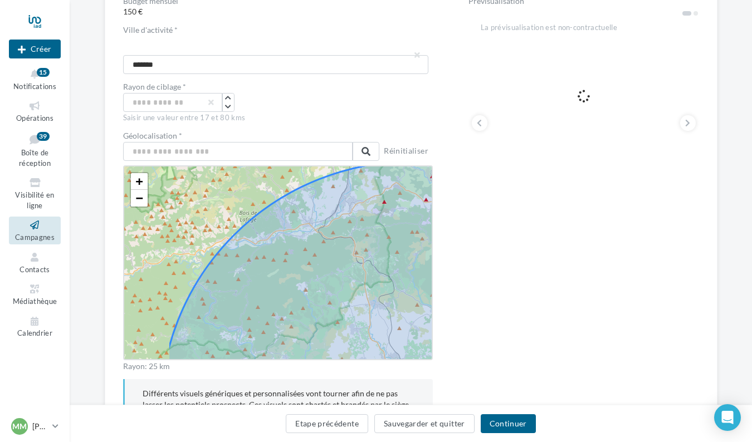
drag, startPoint x: 211, startPoint y: 272, endPoint x: 329, endPoint y: 266, distance: 118.2
click at [329, 266] on icon at bounding box center [411, 412] width 502 height 502
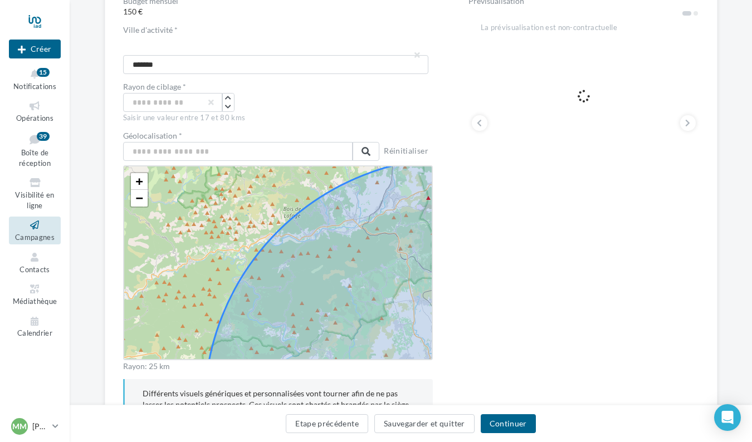
drag, startPoint x: 276, startPoint y: 315, endPoint x: 320, endPoint y: 272, distance: 61.0
click at [320, 272] on icon at bounding box center [455, 409] width 502 height 502
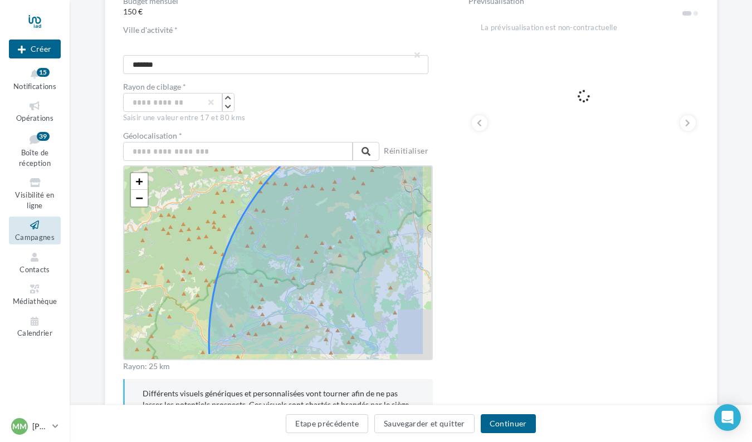
drag, startPoint x: 320, startPoint y: 272, endPoint x: 275, endPoint y: 243, distance: 53.3
click at [275, 243] on icon at bounding box center [460, 341] width 502 height 502
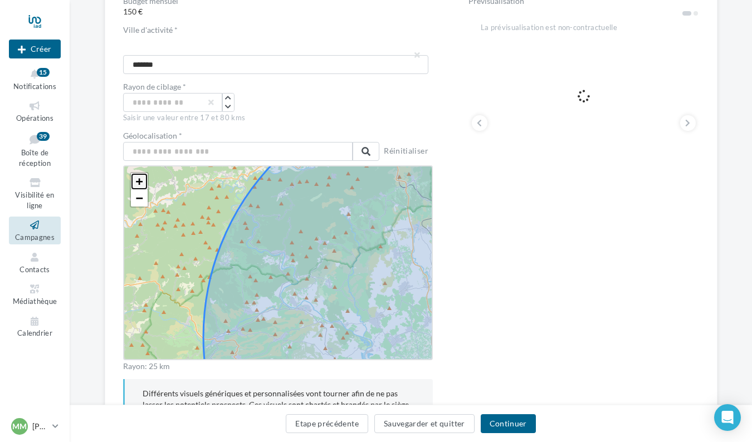
click at [139, 182] on span "+" at bounding box center [138, 181] width 7 height 14
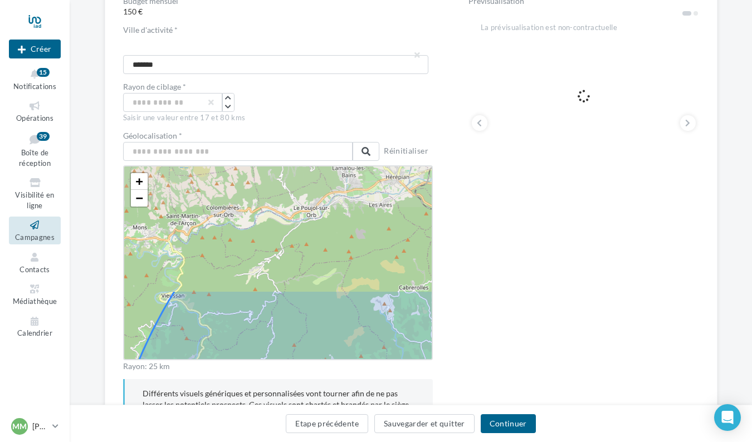
drag, startPoint x: 325, startPoint y: 229, endPoint x: 293, endPoint y: 377, distance: 150.8
click at [293, 377] on div "Budget mensuel 150 € Ville d'activité * Béziers ******* Rayon de ciblage * ** S…" at bounding box center [278, 213] width 310 height 433
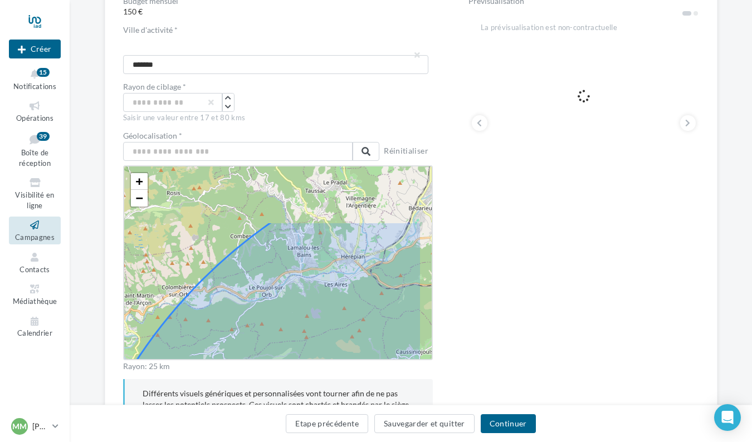
drag, startPoint x: 337, startPoint y: 256, endPoint x: 295, endPoint y: 332, distance: 87.7
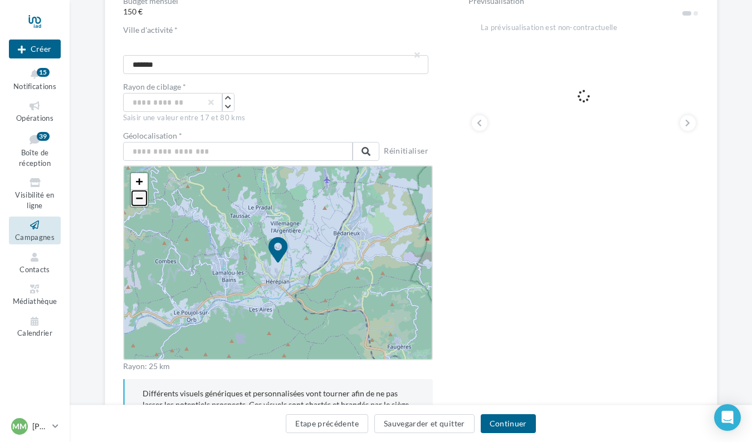
click at [137, 196] on span "−" at bounding box center [138, 198] width 7 height 14
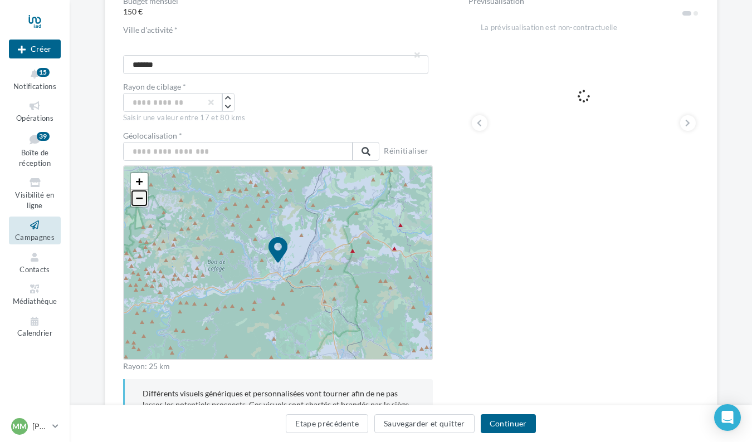
click at [137, 196] on span "−" at bounding box center [138, 198] width 7 height 14
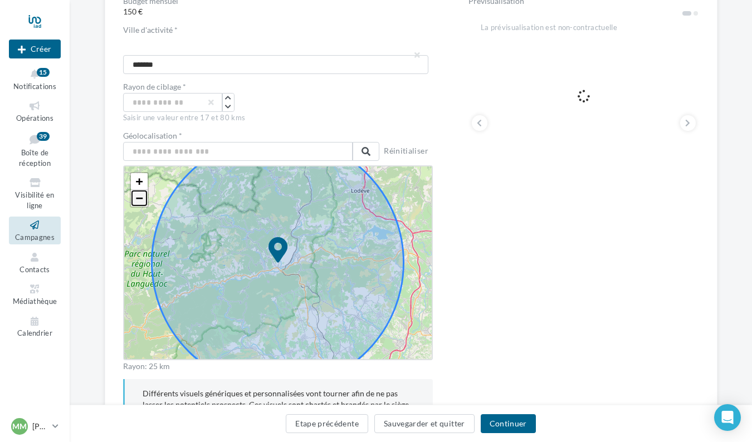
click at [137, 196] on span "−" at bounding box center [138, 198] width 7 height 14
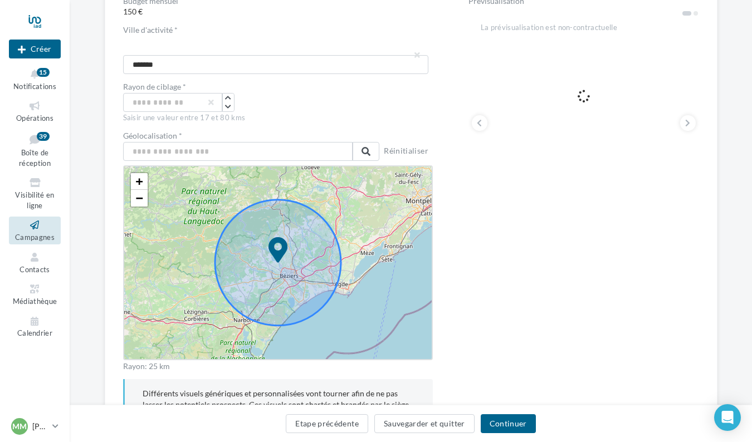
drag, startPoint x: 276, startPoint y: 258, endPoint x: 276, endPoint y: 236, distance: 21.7
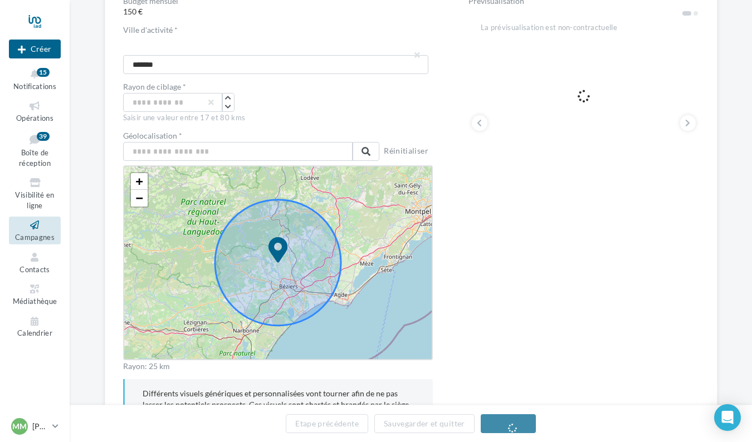
drag, startPoint x: 283, startPoint y: 257, endPoint x: 284, endPoint y: 252, distance: 5.7
drag, startPoint x: 276, startPoint y: 251, endPoint x: 292, endPoint y: 262, distance: 19.6
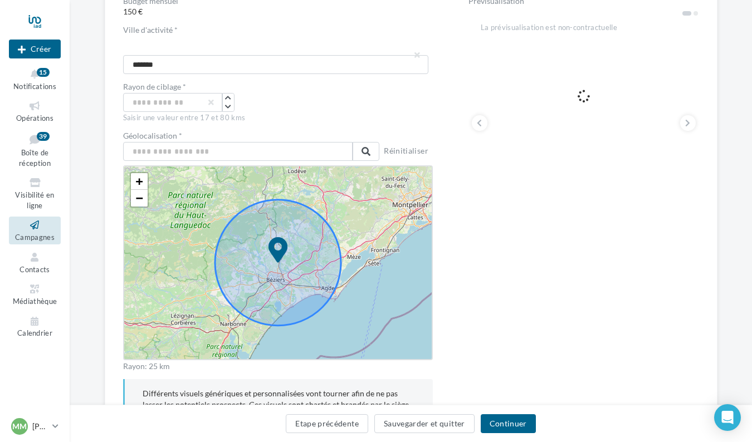
drag, startPoint x: 279, startPoint y: 255, endPoint x: 283, endPoint y: 260, distance: 5.9
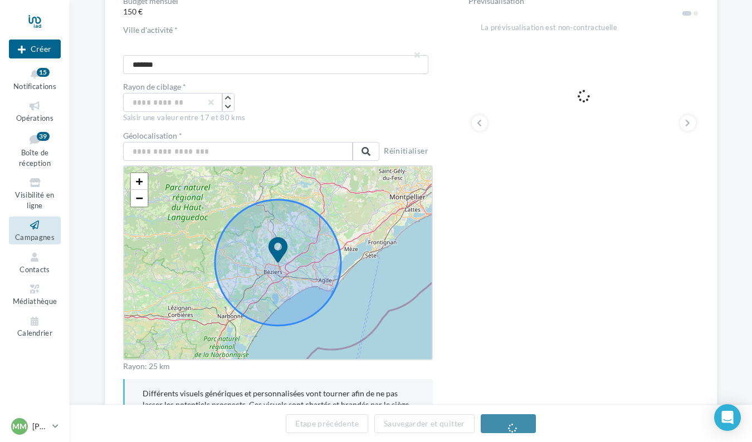
drag, startPoint x: 283, startPoint y: 260, endPoint x: 285, endPoint y: 265, distance: 5.8
click at [227, 100] on icon "button" at bounding box center [228, 98] width 6 height 7
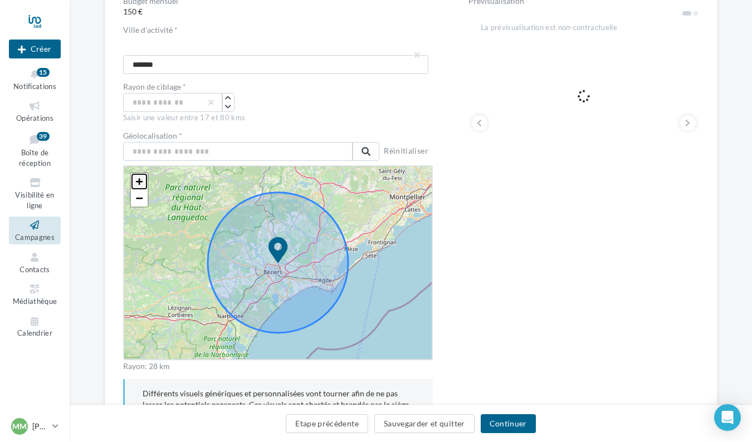
click at [138, 188] on link "+" at bounding box center [139, 181] width 17 height 17
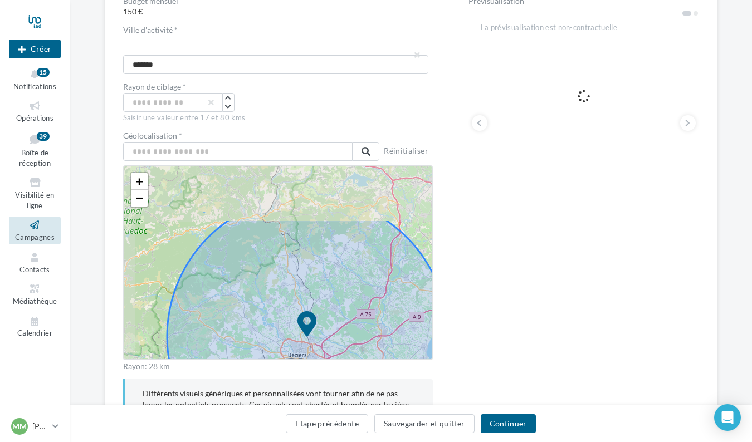
drag, startPoint x: 211, startPoint y: 203, endPoint x: 240, endPoint y: 277, distance: 79.7
click at [240, 277] on icon at bounding box center [307, 337] width 281 height 281
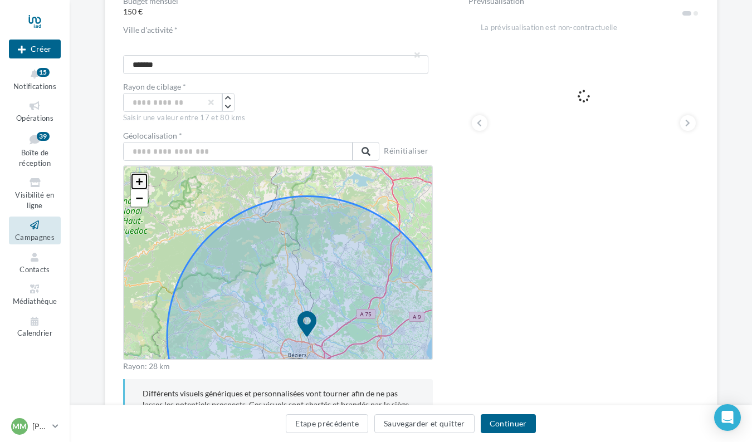
click at [141, 185] on span "+" at bounding box center [138, 181] width 7 height 14
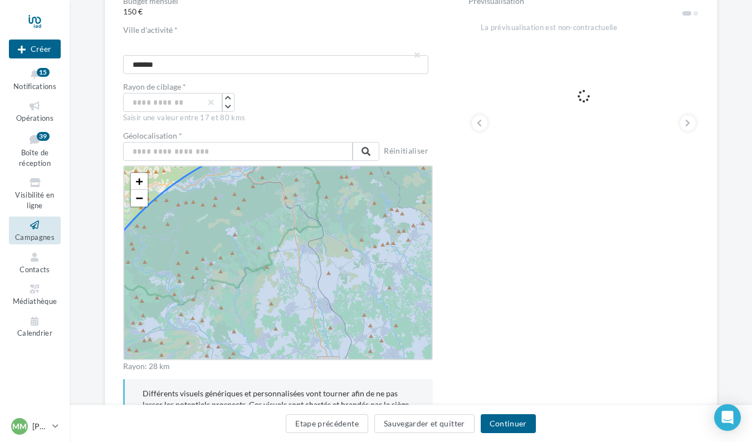
drag, startPoint x: 198, startPoint y: 231, endPoint x: 228, endPoint y: 283, distance: 61.1
click at [228, 283] on icon at bounding box center [338, 412] width 562 height 562
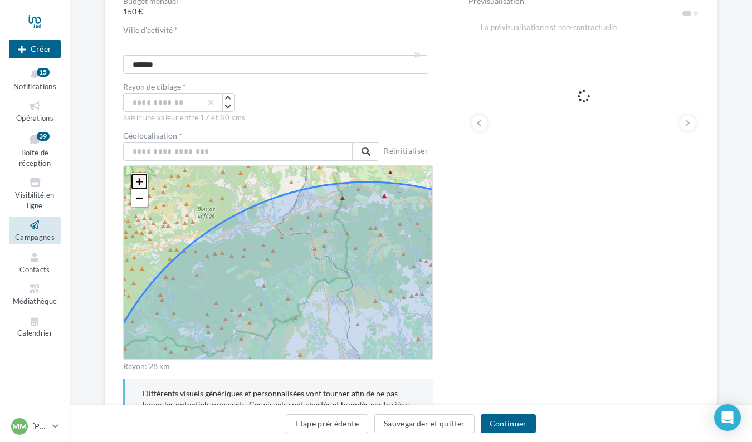
click at [144, 187] on link "+" at bounding box center [139, 181] width 17 height 17
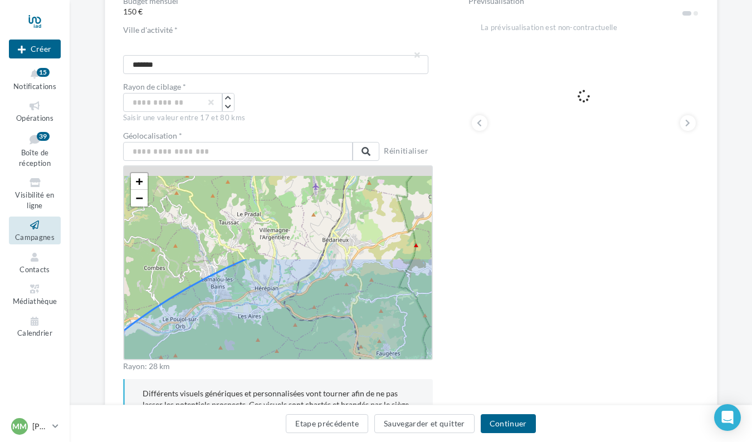
drag, startPoint x: 212, startPoint y: 273, endPoint x: 221, endPoint y: 398, distance: 125.0
click at [221, 398] on div "Budget mensuel 150 € Ville d'activité * Béziers ******* Rayon de ciblage * ** S…" at bounding box center [278, 213] width 310 height 433
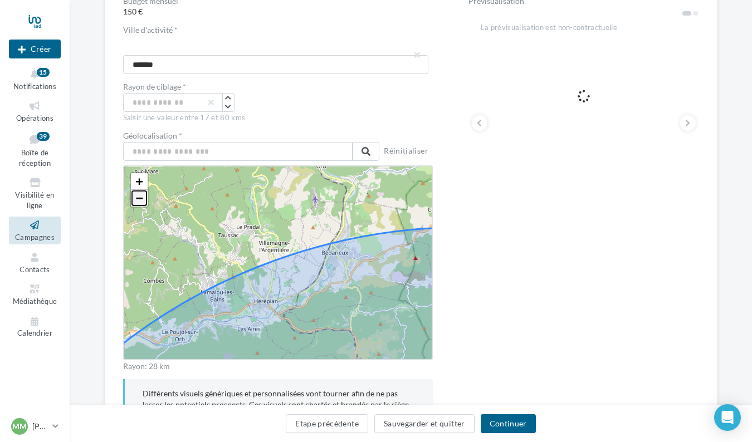
click at [138, 195] on span "−" at bounding box center [138, 198] width 7 height 14
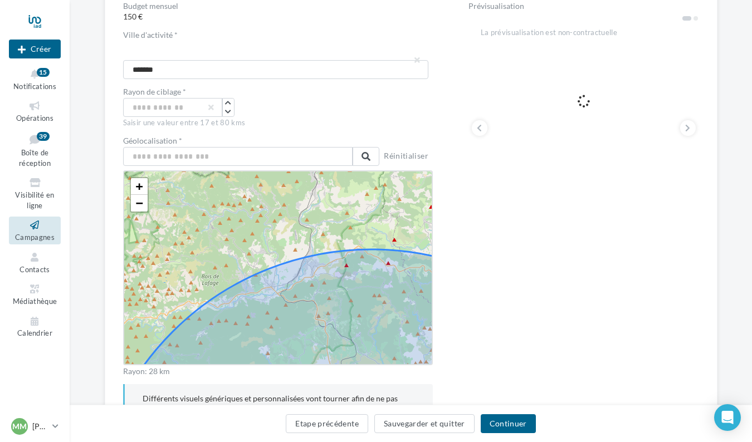
scroll to position [207, 0]
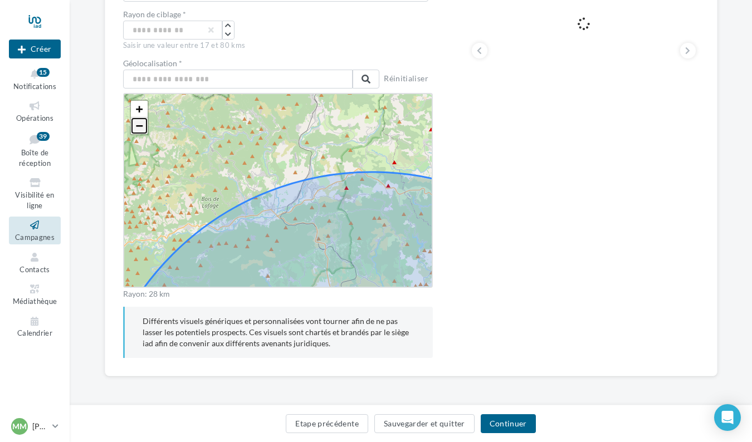
click at [139, 130] on span "−" at bounding box center [138, 126] width 7 height 14
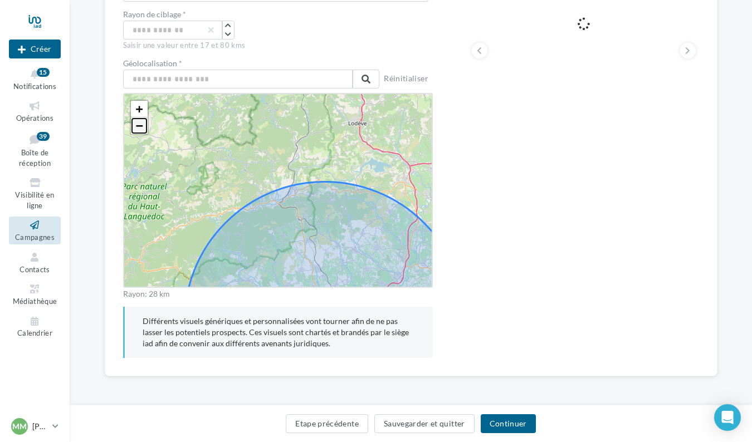
click at [139, 130] on span "−" at bounding box center [138, 126] width 7 height 14
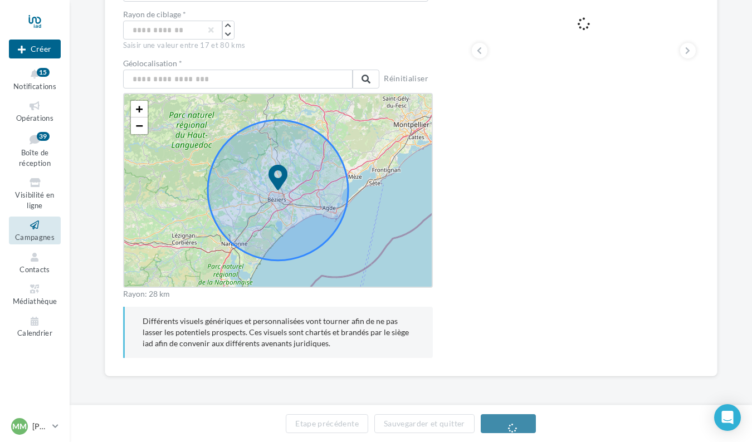
drag, startPoint x: 304, startPoint y: 249, endPoint x: 284, endPoint y: 218, distance: 36.3
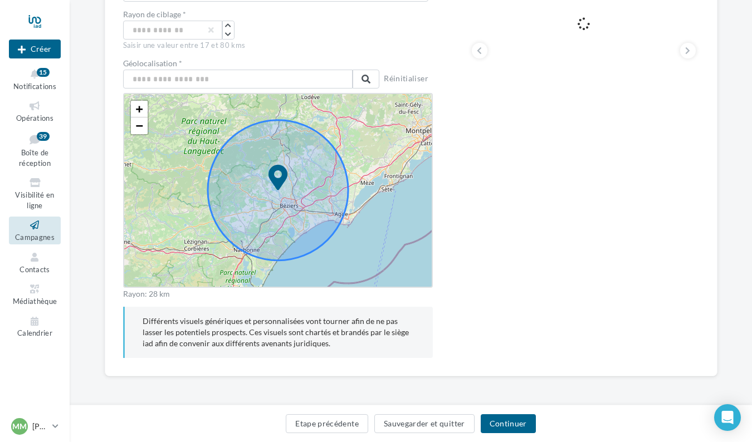
drag, startPoint x: 280, startPoint y: 179, endPoint x: 297, endPoint y: 156, distance: 27.8
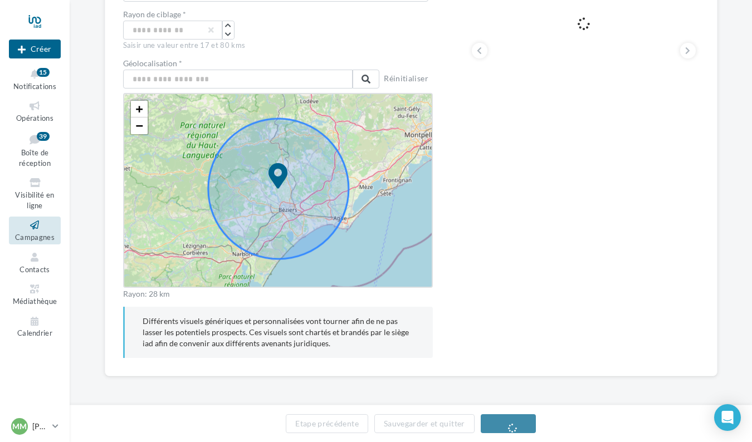
drag, startPoint x: 283, startPoint y: 172, endPoint x: 285, endPoint y: 167, distance: 5.8
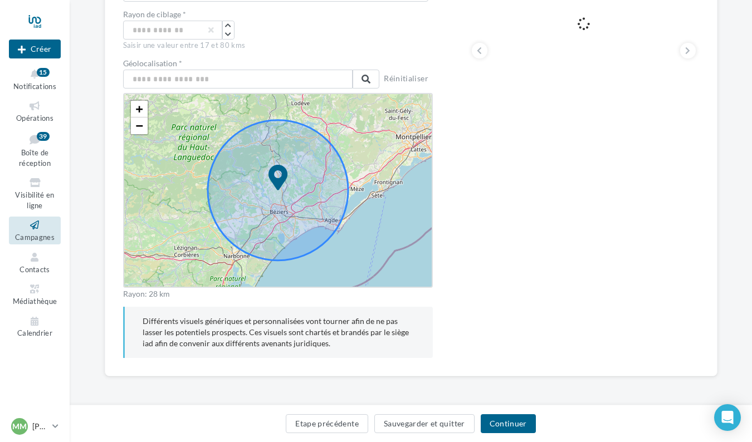
drag, startPoint x: 279, startPoint y: 182, endPoint x: 279, endPoint y: 189, distance: 6.7
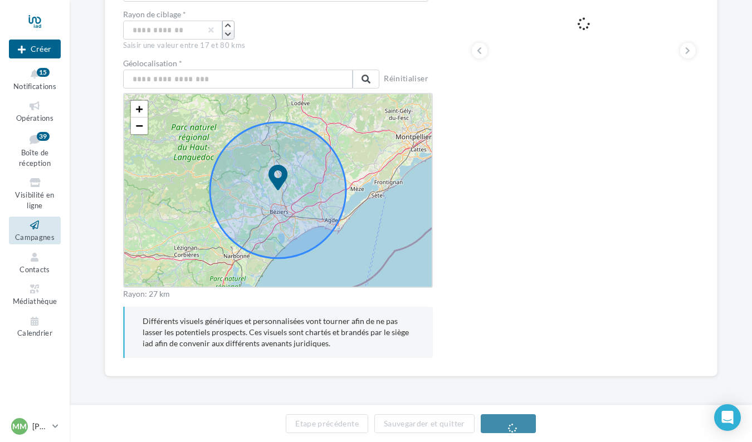
click at [231, 33] on icon "button" at bounding box center [228, 34] width 6 height 7
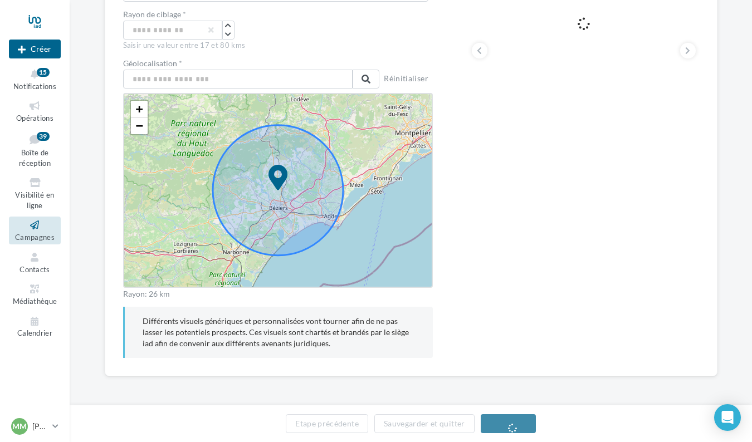
drag, startPoint x: 281, startPoint y: 180, endPoint x: 283, endPoint y: 185, distance: 5.7
click at [139, 110] on span "+" at bounding box center [138, 109] width 7 height 14
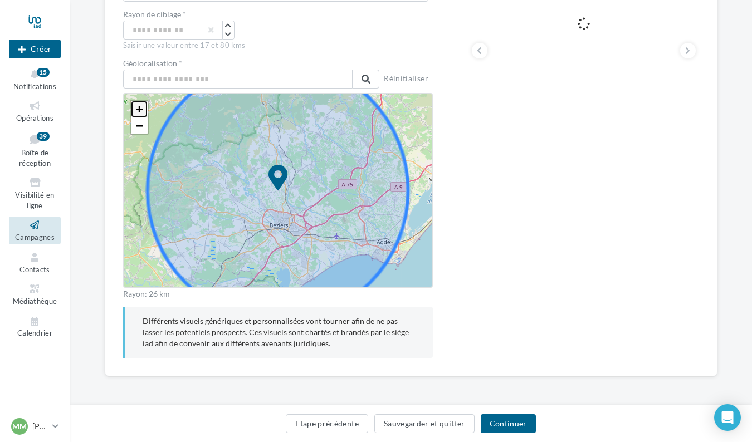
click at [139, 110] on span "+" at bounding box center [138, 109] width 7 height 14
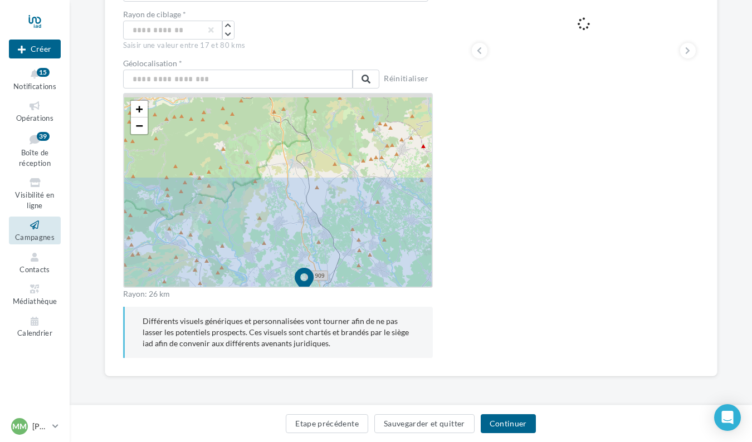
drag, startPoint x: 208, startPoint y: 115, endPoint x: 232, endPoint y: 213, distance: 101.4
click at [232, 213] on icon at bounding box center [304, 293] width 522 height 522
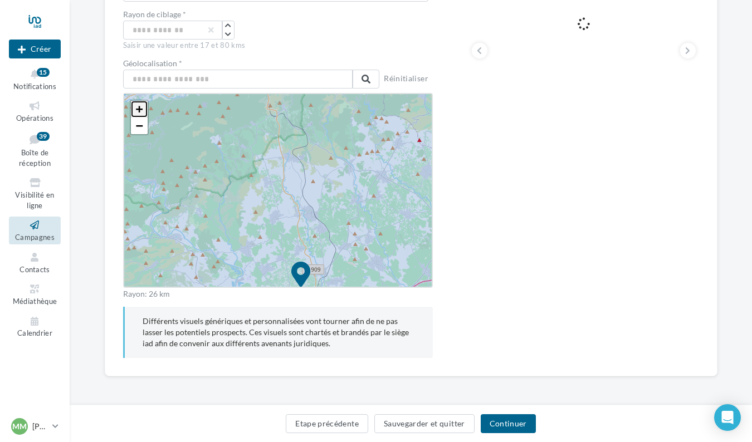
click at [142, 109] on span "+" at bounding box center [138, 109] width 7 height 14
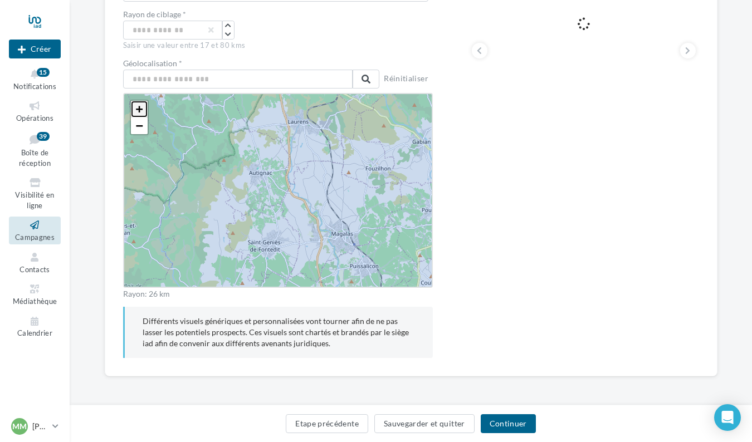
click at [142, 109] on span "+" at bounding box center [138, 109] width 7 height 14
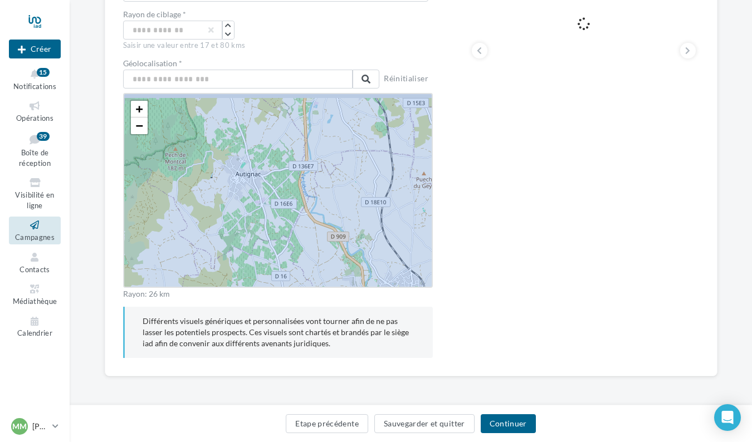
drag, startPoint x: 241, startPoint y: 128, endPoint x: 273, endPoint y: 235, distance: 111.7
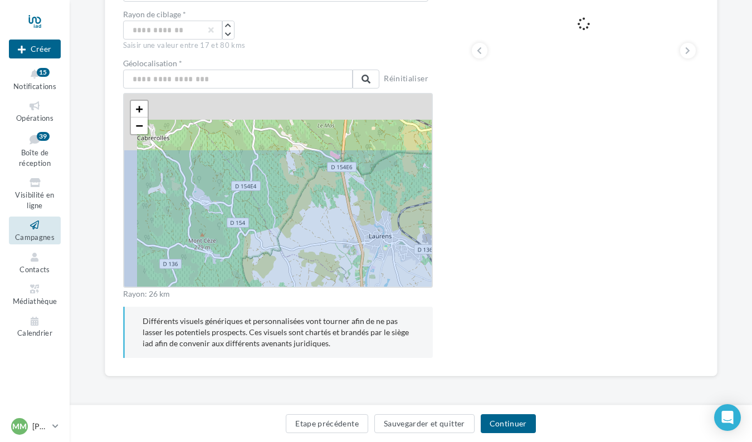
drag, startPoint x: 253, startPoint y: 144, endPoint x: 283, endPoint y: 223, distance: 84.6
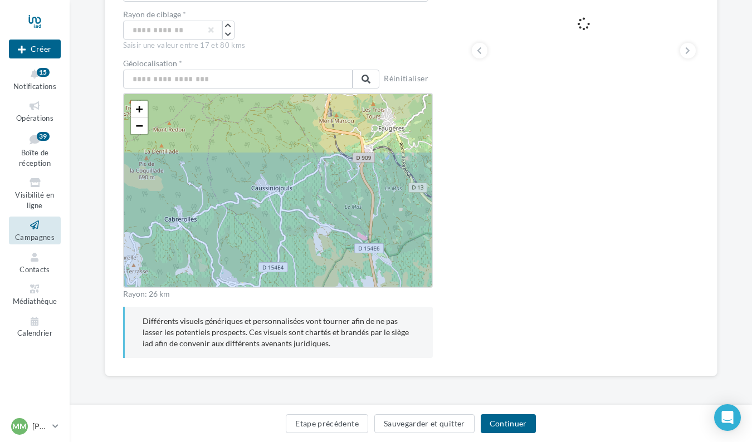
drag, startPoint x: 254, startPoint y: 126, endPoint x: 283, endPoint y: 212, distance: 90.3
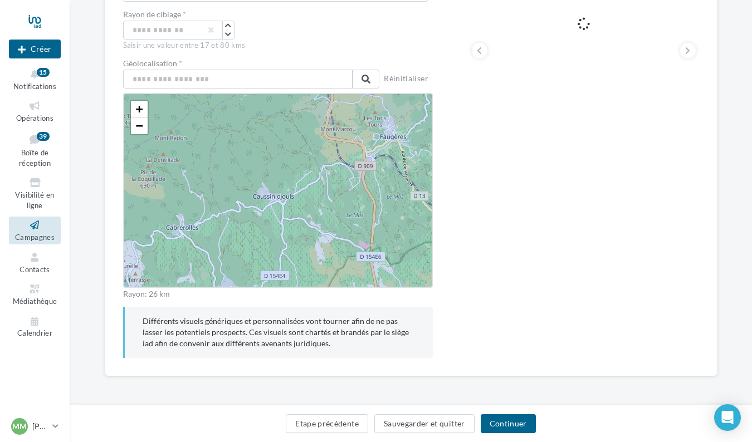
drag, startPoint x: 276, startPoint y: 119, endPoint x: 358, endPoint y: 193, distance: 110.4
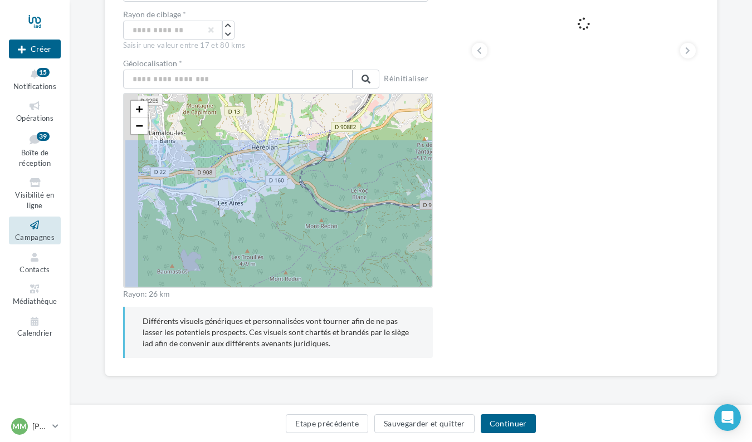
drag, startPoint x: 231, startPoint y: 138, endPoint x: 263, endPoint y: 208, distance: 76.7
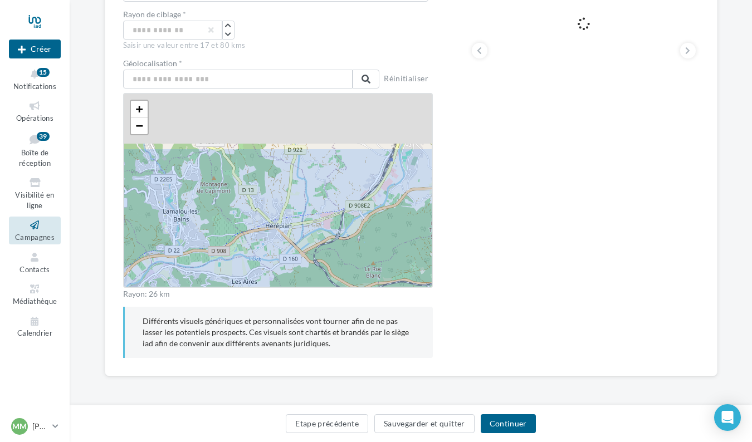
drag, startPoint x: 275, startPoint y: 126, endPoint x: 288, endPoint y: 205, distance: 80.2
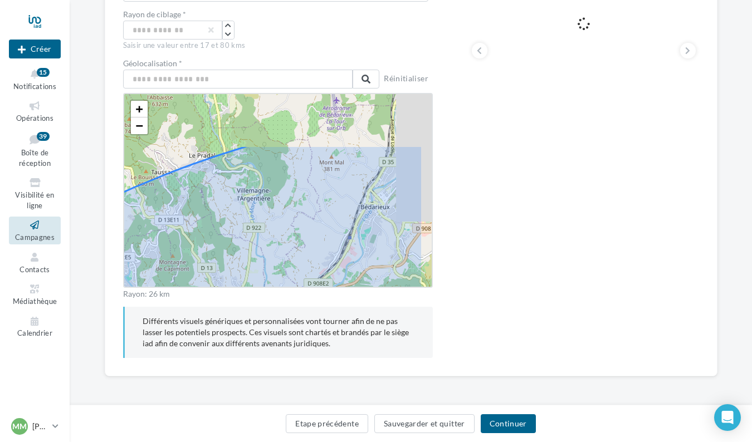
drag, startPoint x: 278, startPoint y: 126, endPoint x: 225, endPoint y: 208, distance: 97.8
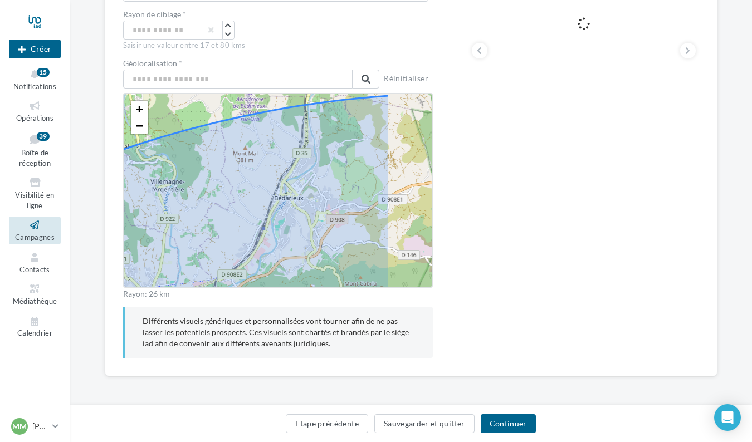
drag, startPoint x: 304, startPoint y: 221, endPoint x: 197, endPoint y: 189, distance: 111.9
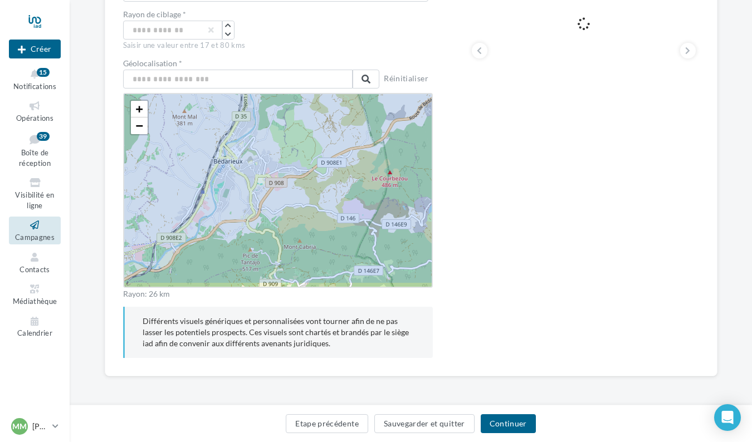
drag, startPoint x: 329, startPoint y: 209, endPoint x: 255, endPoint y: 154, distance: 92.3
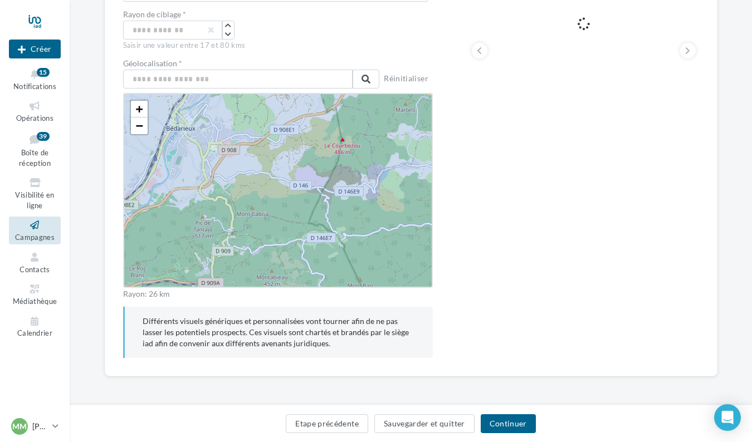
drag, startPoint x: 306, startPoint y: 193, endPoint x: 273, endPoint y: 122, distance: 78.2
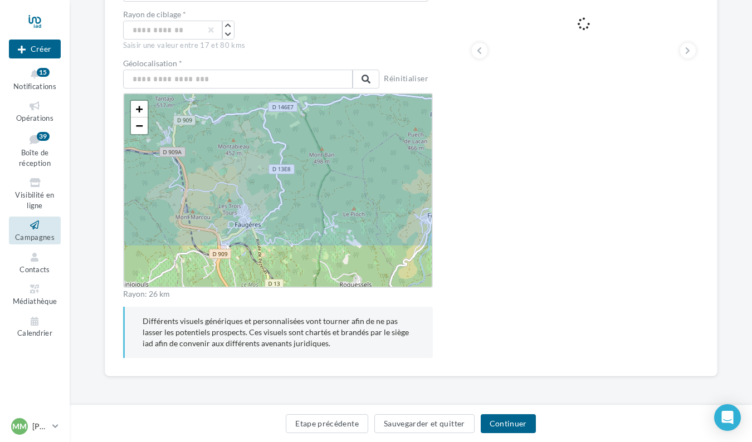
drag, startPoint x: 274, startPoint y: 195, endPoint x: 269, endPoint y: 135, distance: 60.4
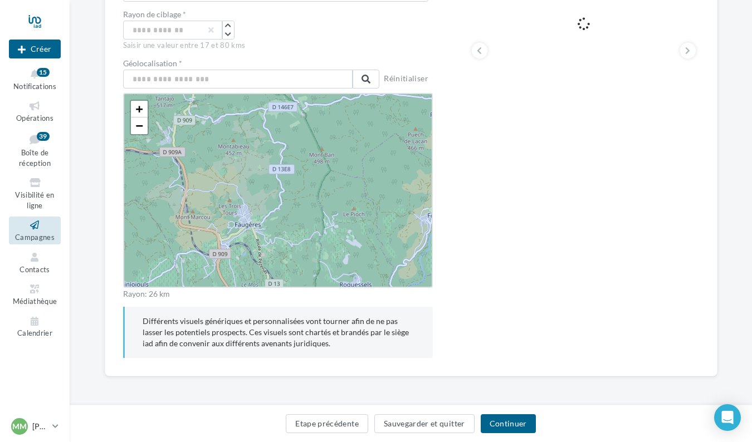
drag, startPoint x: 268, startPoint y: 250, endPoint x: 243, endPoint y: 172, distance: 82.1
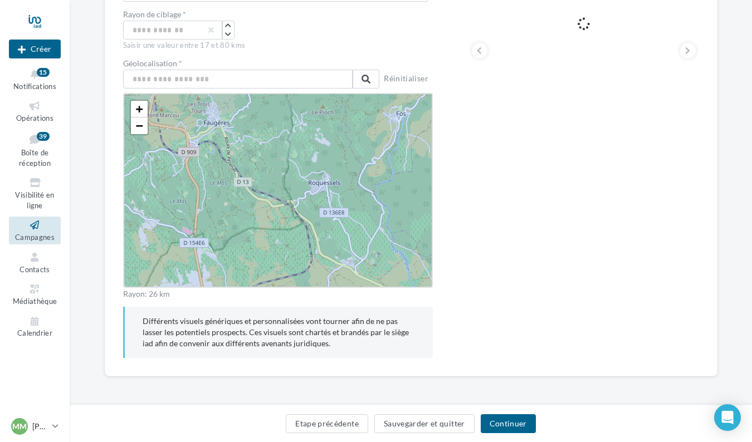
drag, startPoint x: 286, startPoint y: 199, endPoint x: 234, endPoint y: 158, distance: 66.5
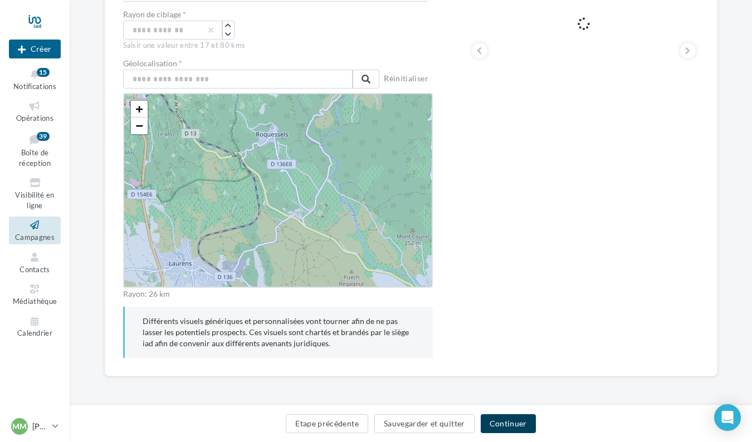
click at [498, 427] on button "Continuer" at bounding box center [508, 423] width 55 height 19
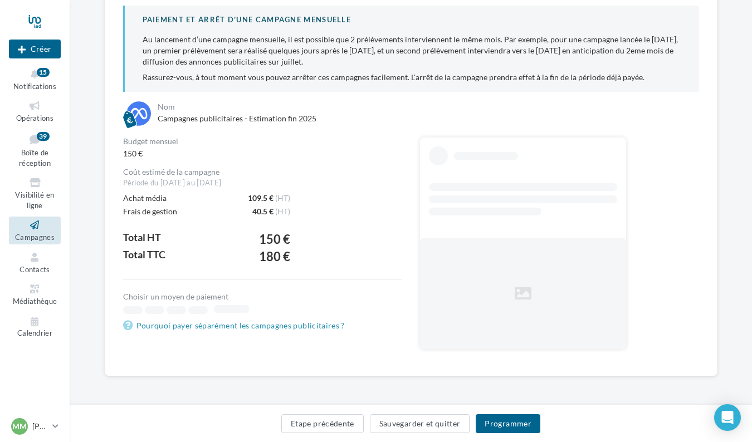
scroll to position [126, 0]
click at [498, 427] on button "Programmer" at bounding box center [508, 423] width 65 height 19
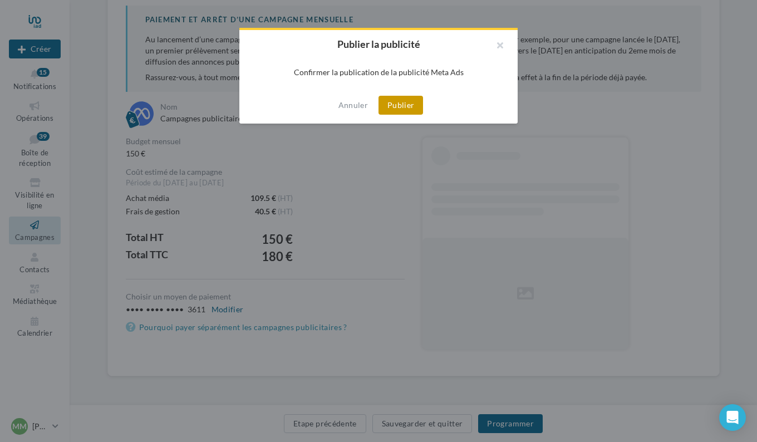
click at [400, 100] on button "Publier" at bounding box center [401, 105] width 45 height 19
